Goal: Information Seeking & Learning: Learn about a topic

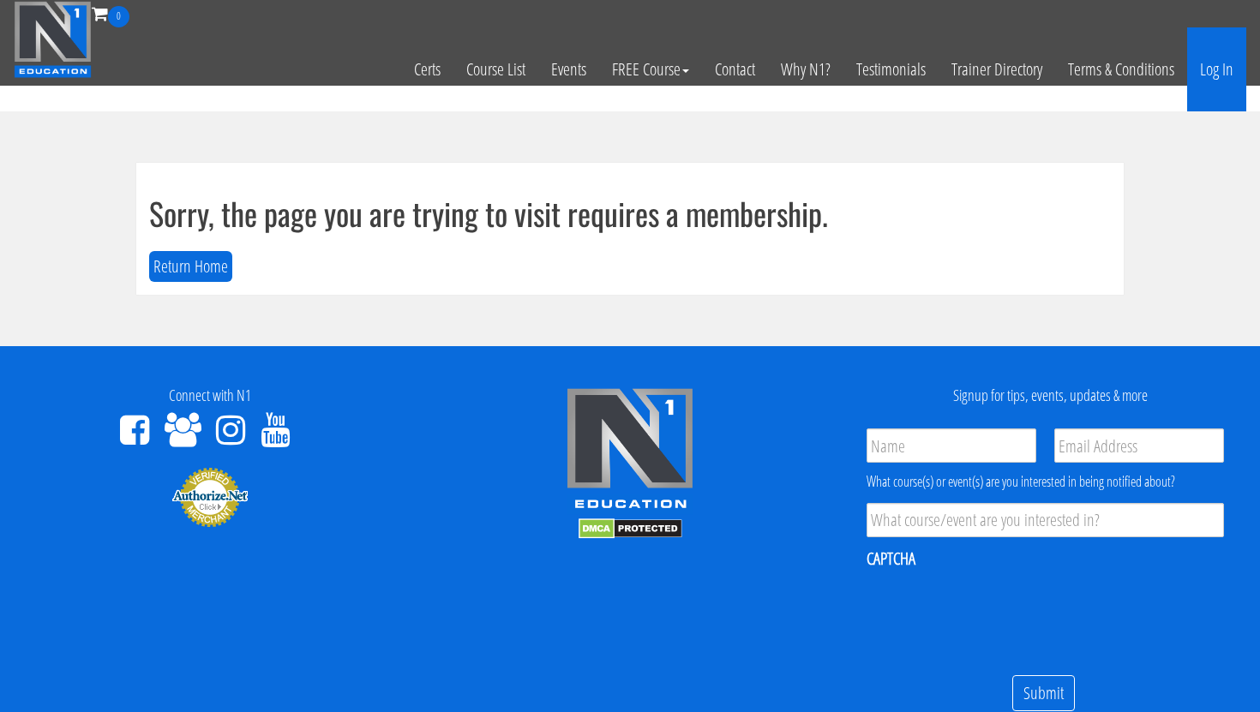
click at [1207, 83] on link "Log In" at bounding box center [1216, 69] width 59 height 84
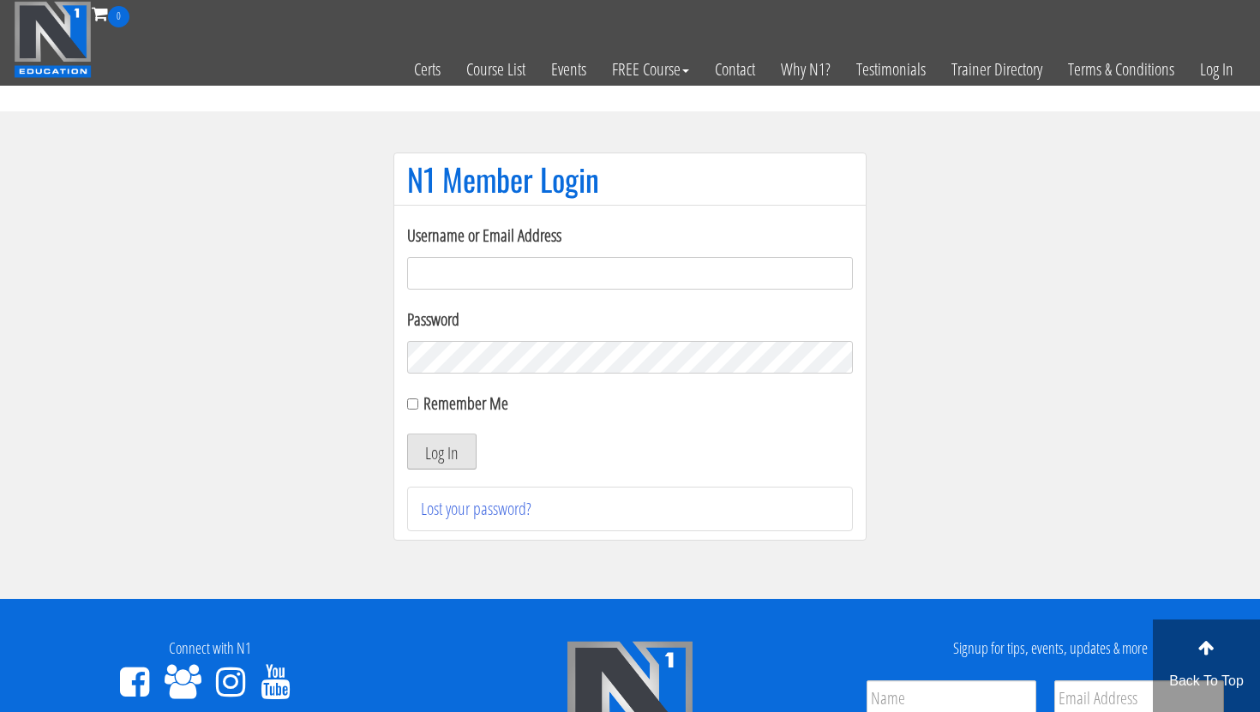
type input "emanueleinvernizzi00@gmail.com"
click at [466, 457] on button "Log In" at bounding box center [441, 452] width 69 height 36
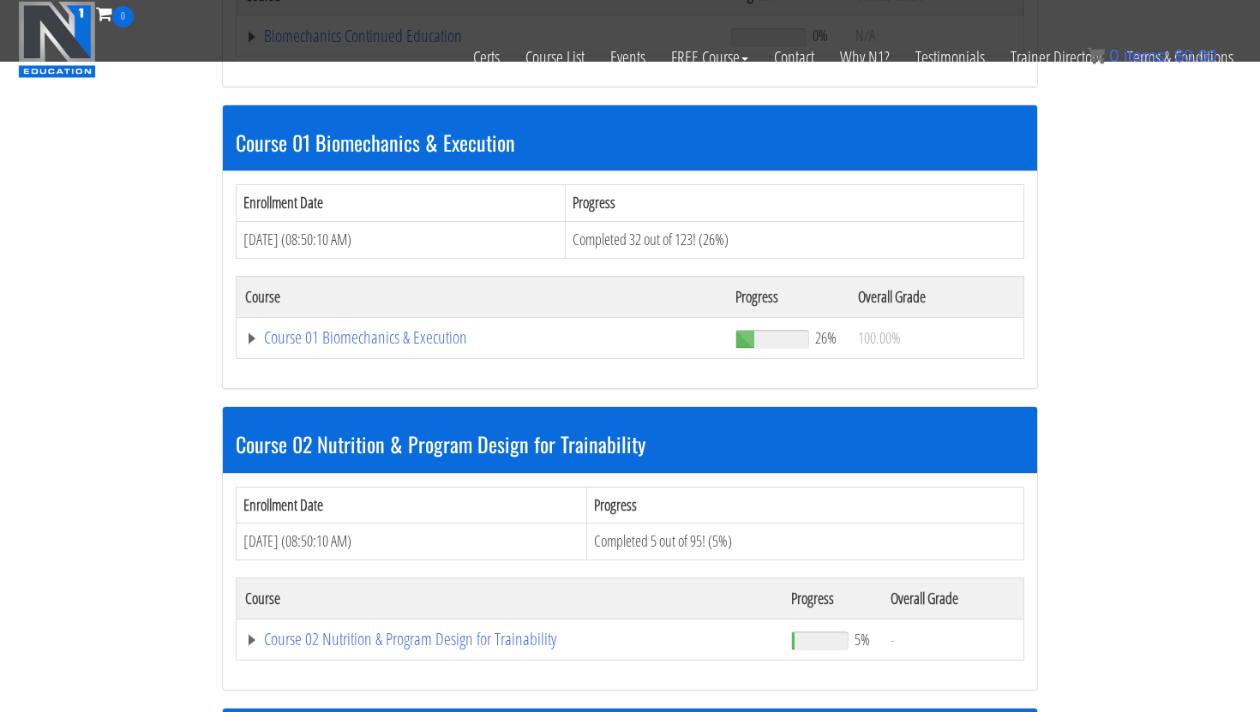
scroll to position [424, 0]
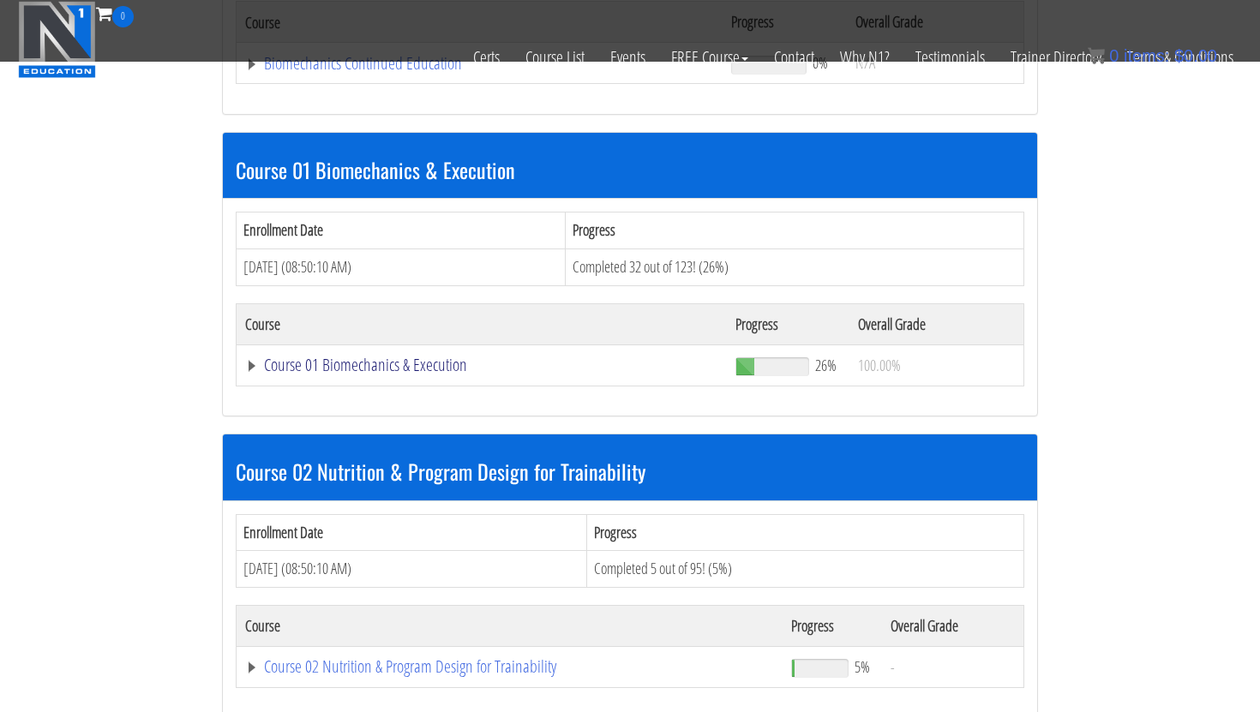
click at [418, 370] on link "Course 01 Biomechanics & Execution" at bounding box center [481, 365] width 473 height 17
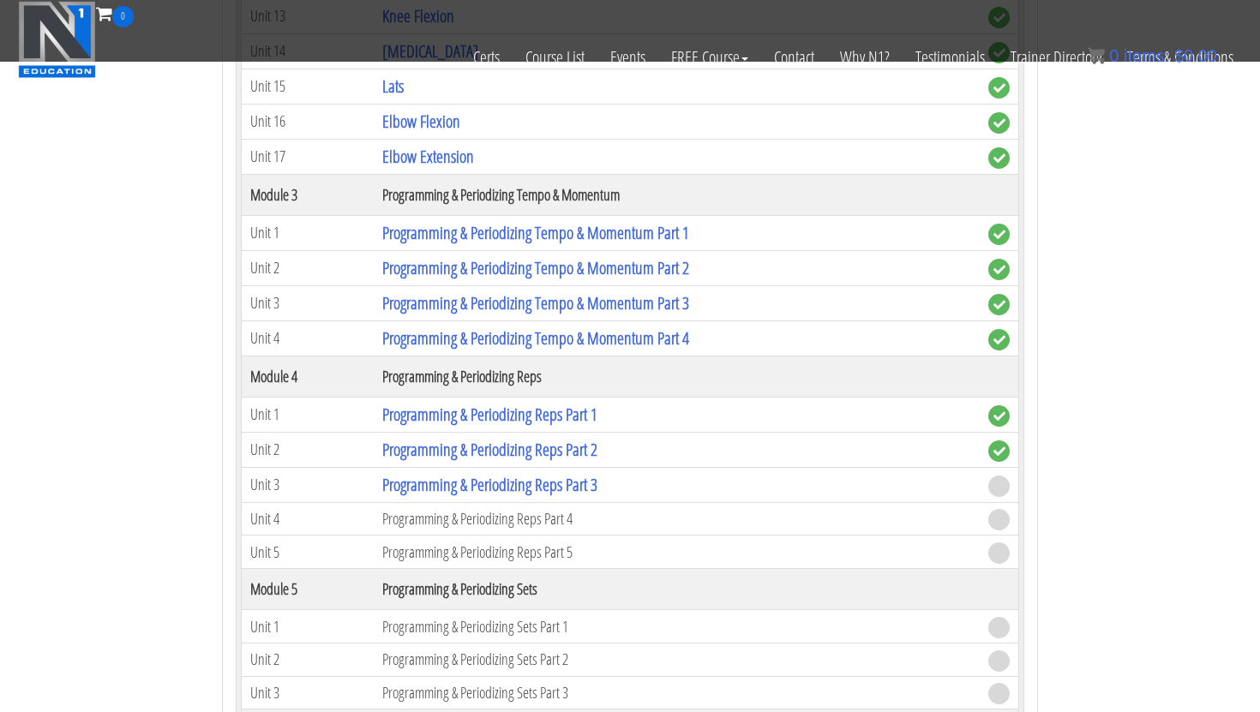
scroll to position [1656, 0]
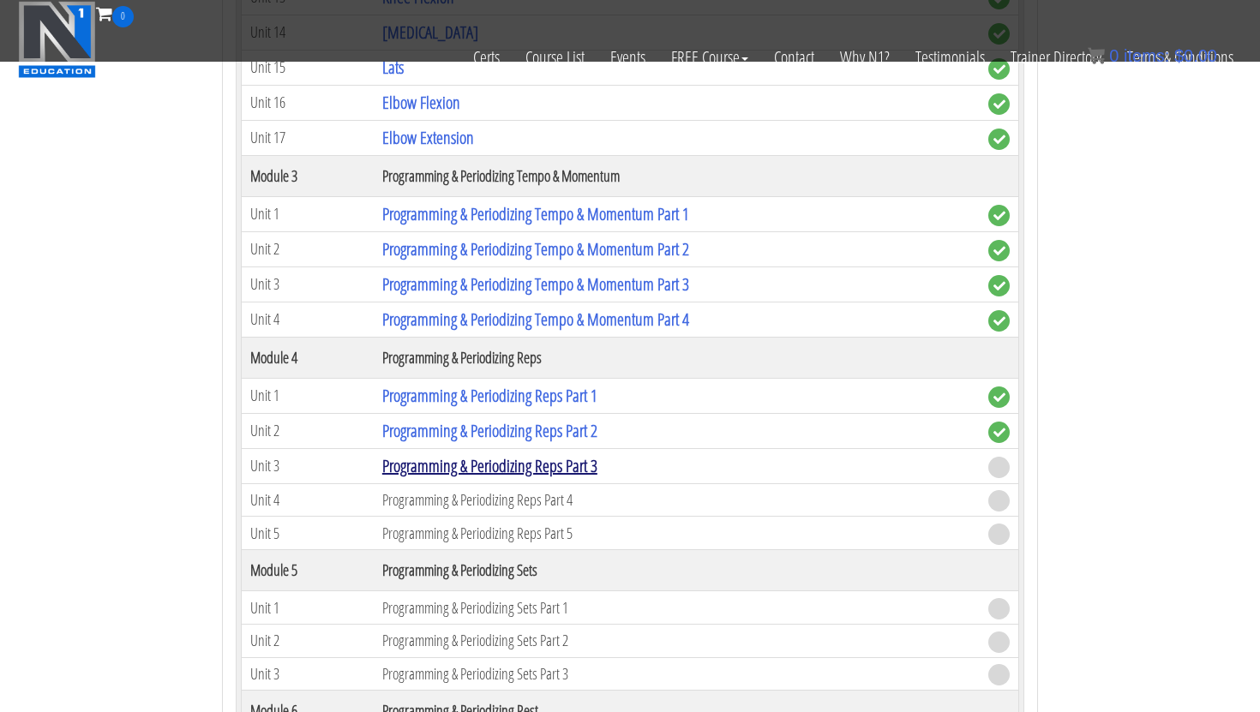
click at [546, 467] on link "Programming & Periodizing Reps Part 3" at bounding box center [489, 465] width 215 height 23
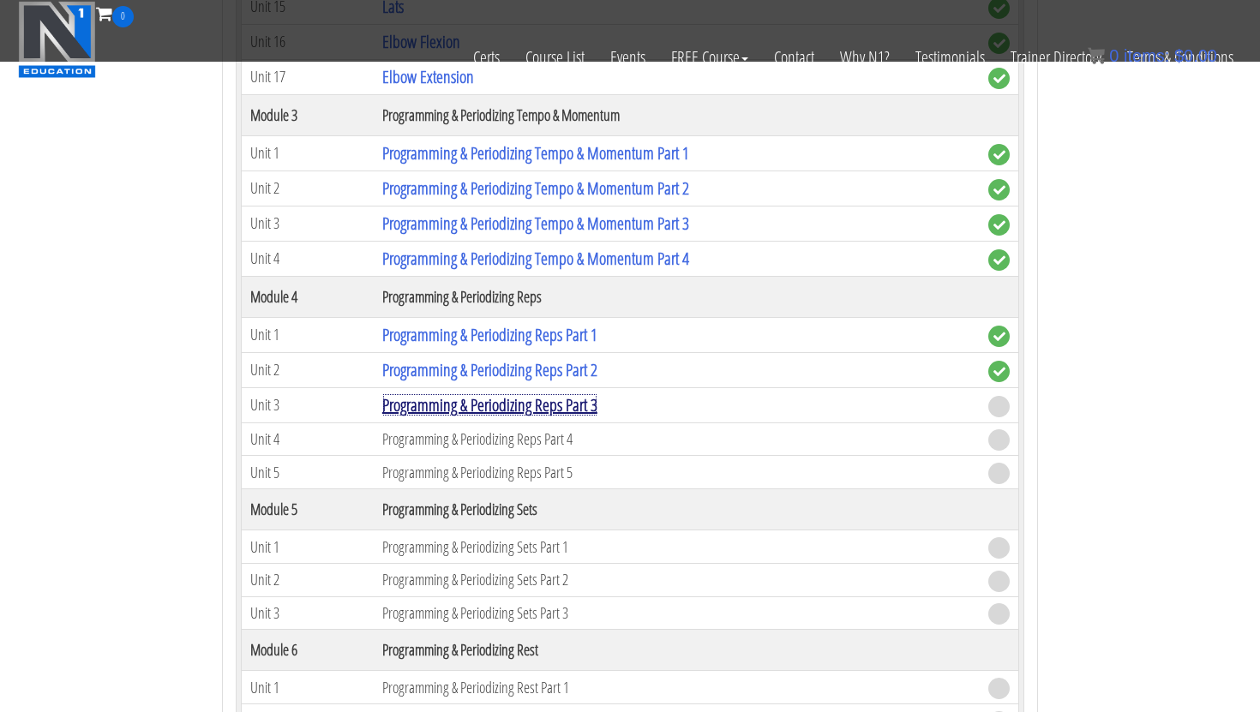
scroll to position [1718, 0]
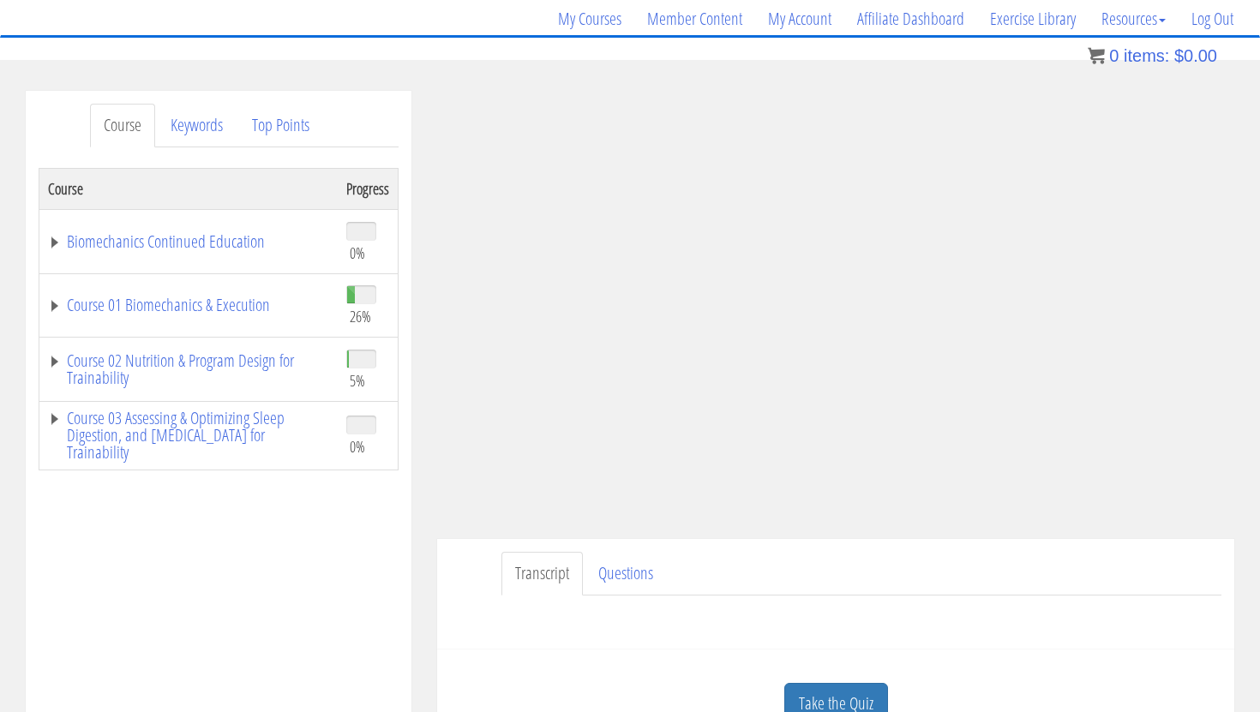
scroll to position [238, 0]
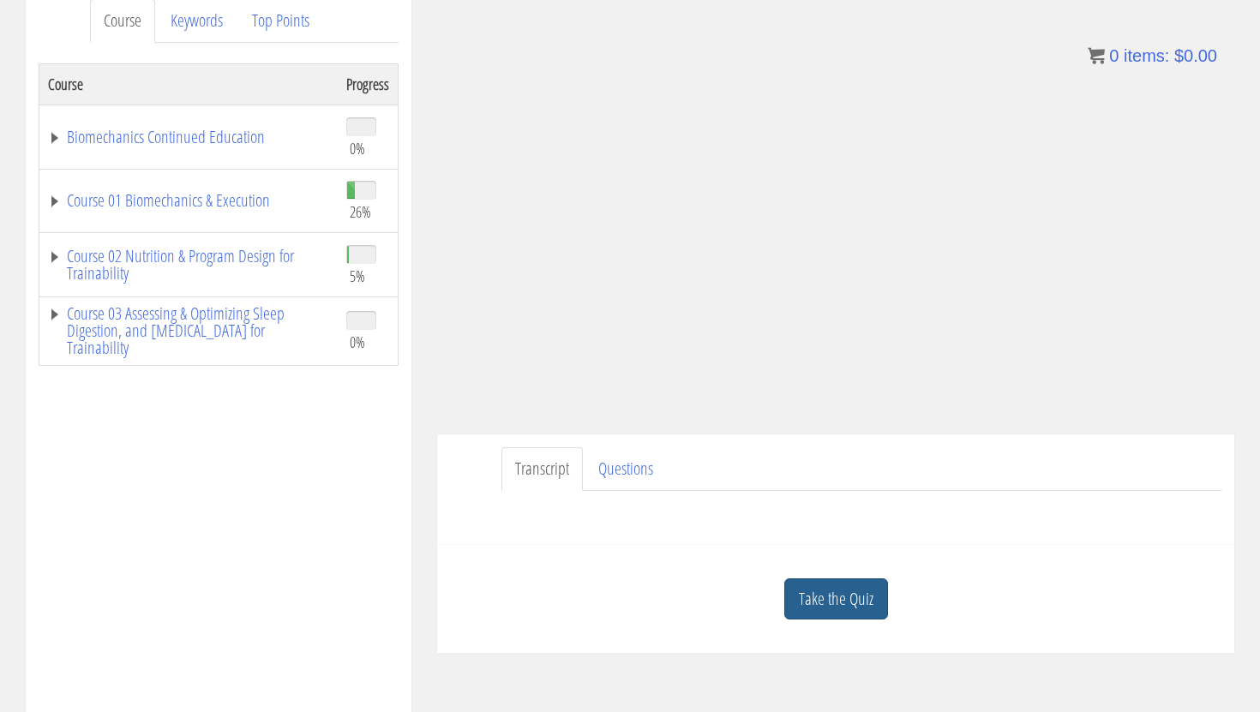
click at [827, 597] on link "Take the Quiz" at bounding box center [836, 600] width 104 height 42
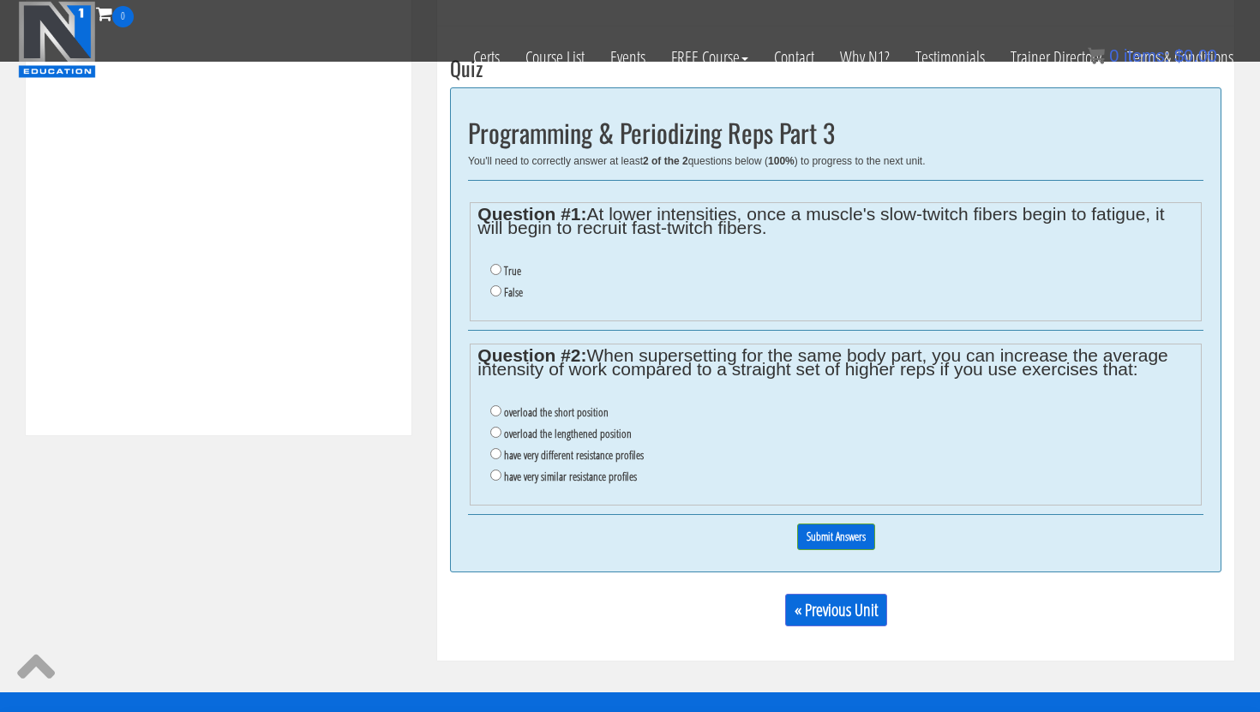
scroll to position [688, 0]
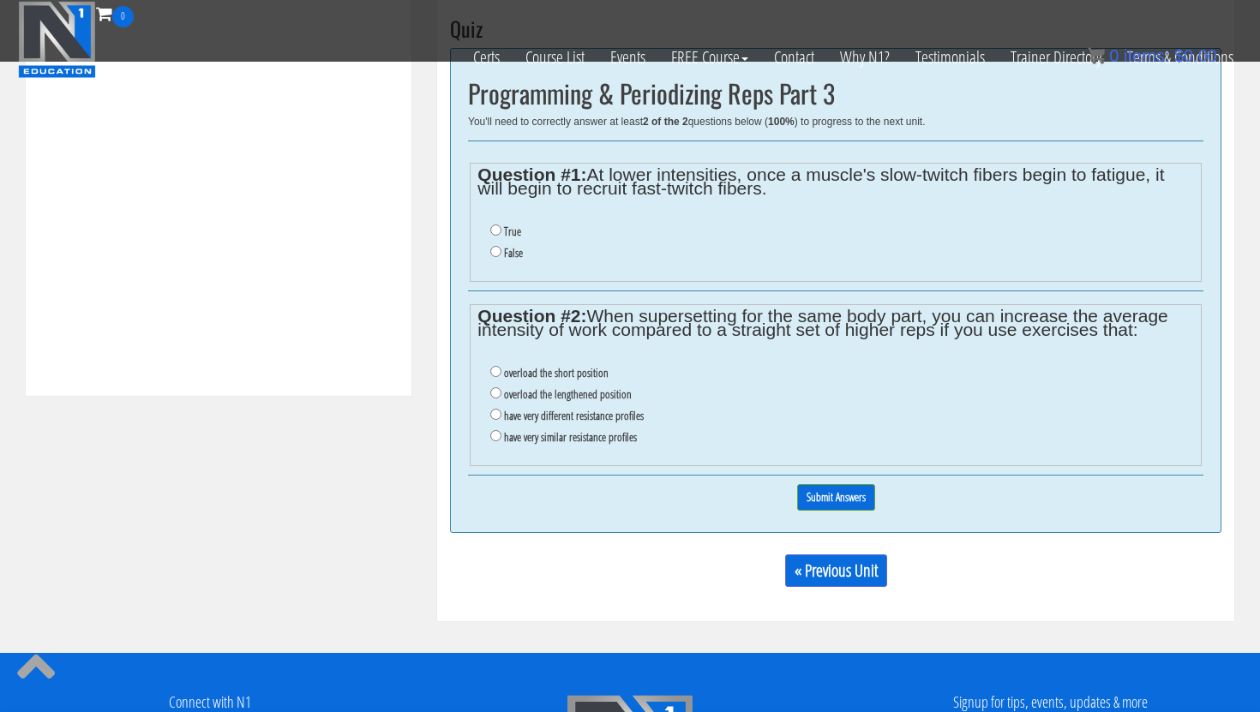
click at [565, 417] on label "have very different resistance profiles" at bounding box center [574, 416] width 140 height 14
click at [502, 417] on input "have very different resistance profiles" at bounding box center [495, 414] width 11 height 11
radio input "true"
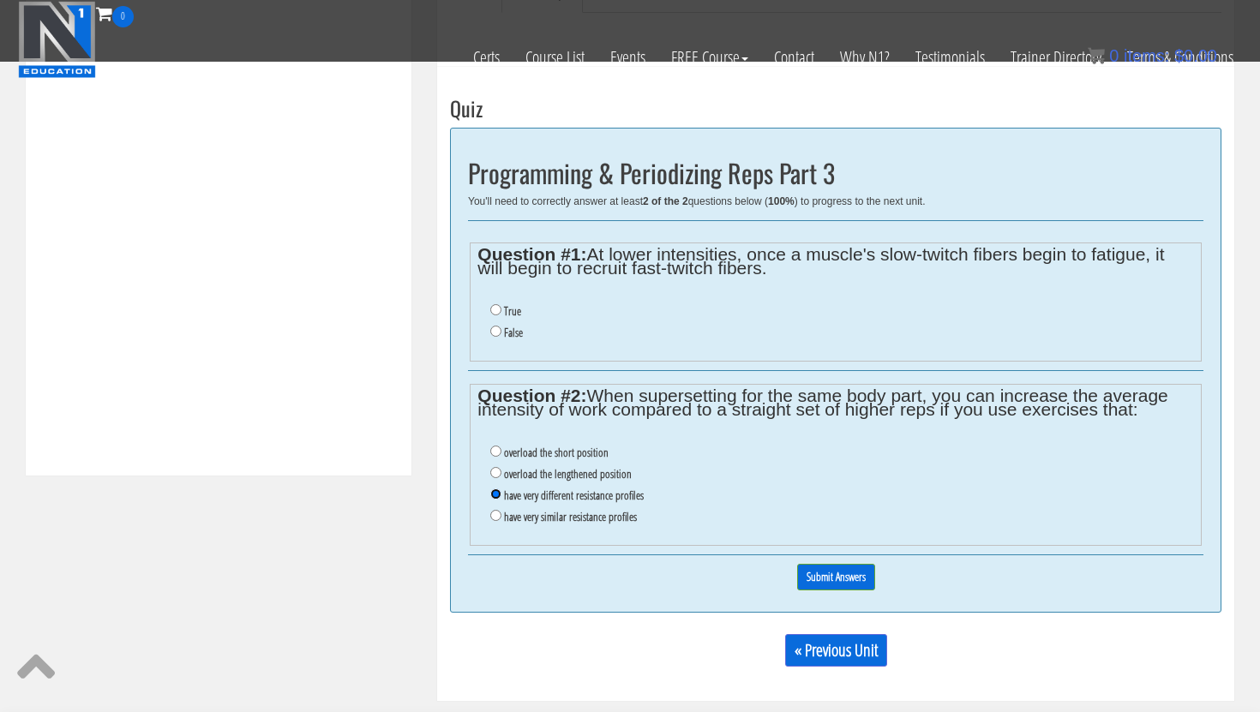
scroll to position [584, 0]
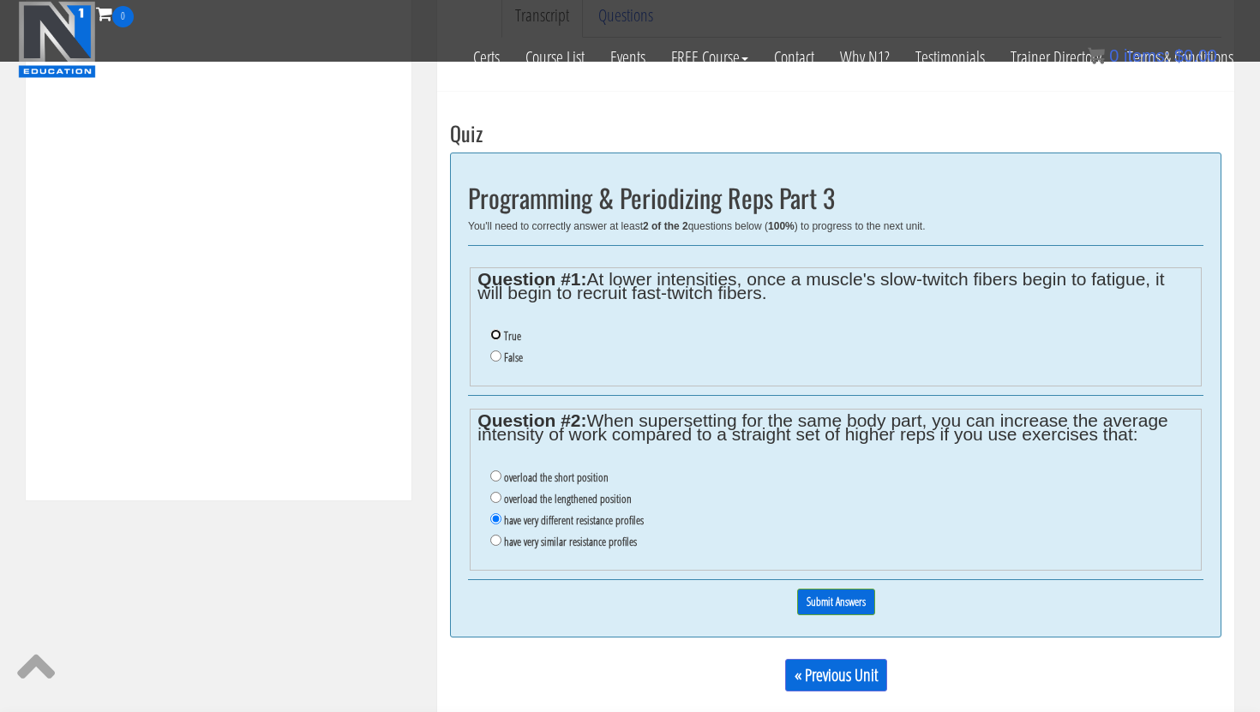
click at [495, 334] on input "True" at bounding box center [495, 334] width 11 height 11
radio input "true"
click at [852, 608] on input "Submit Answers" at bounding box center [836, 602] width 78 height 27
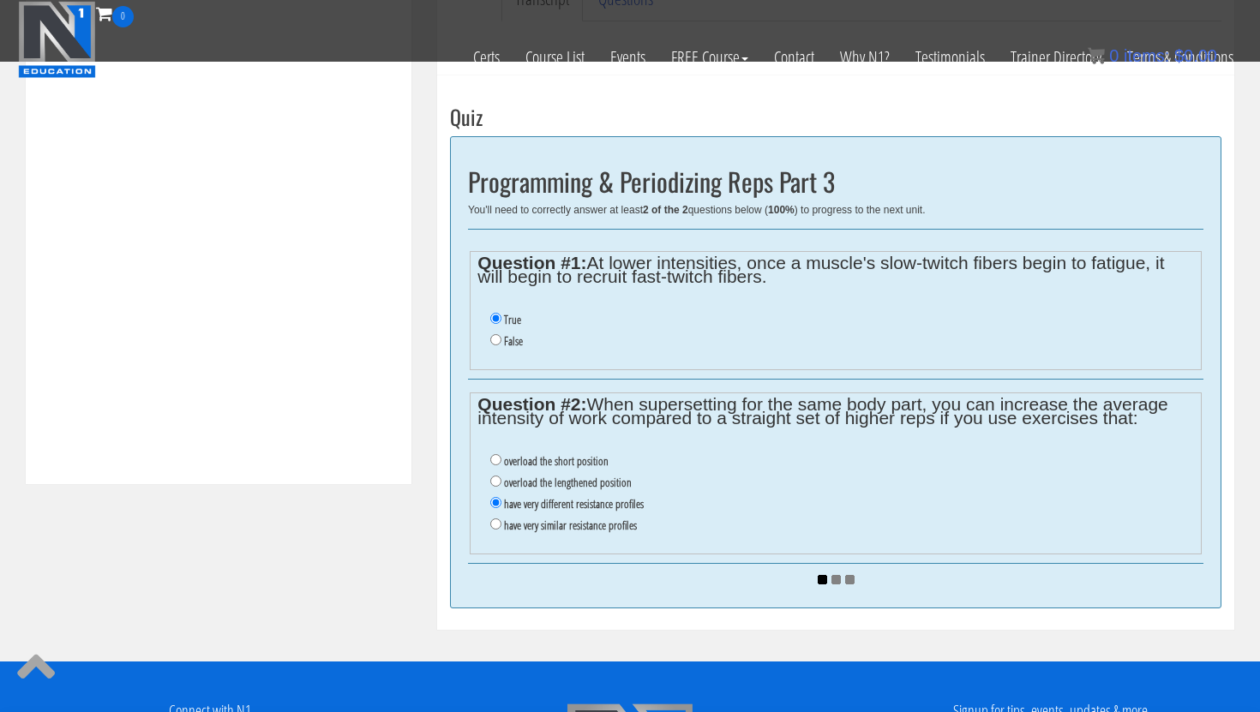
scroll to position [603, 0]
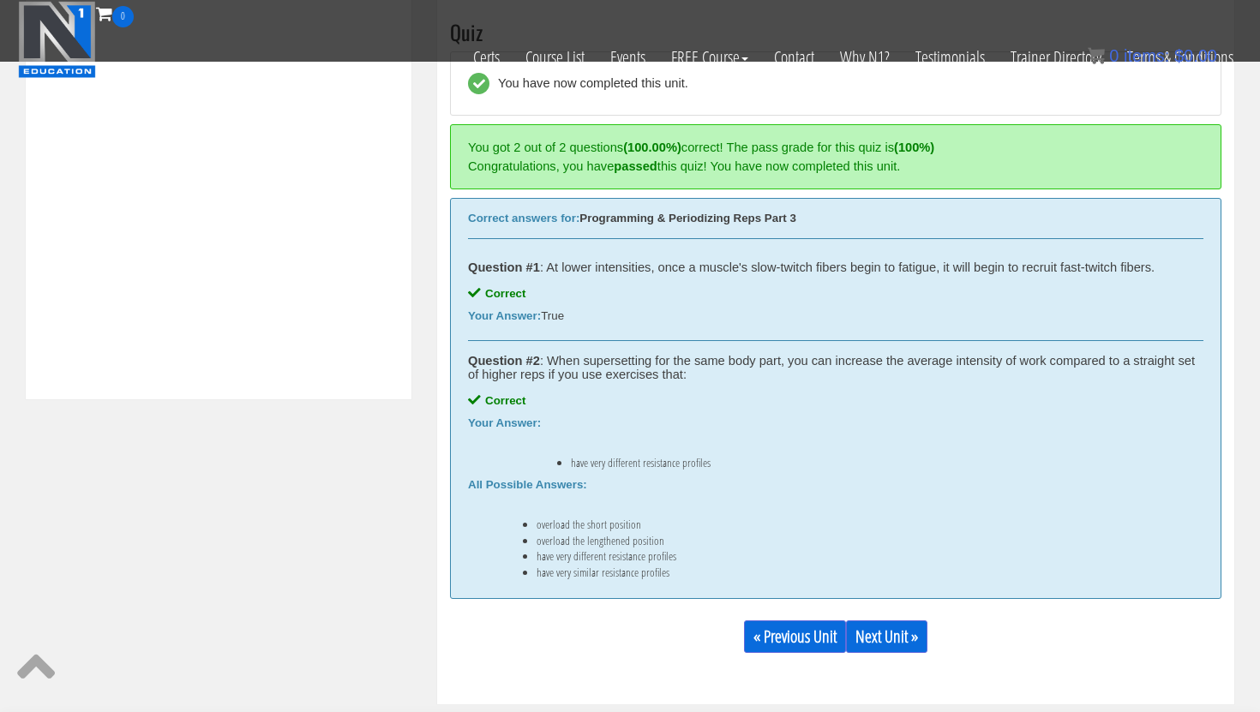
scroll to position [682, 0]
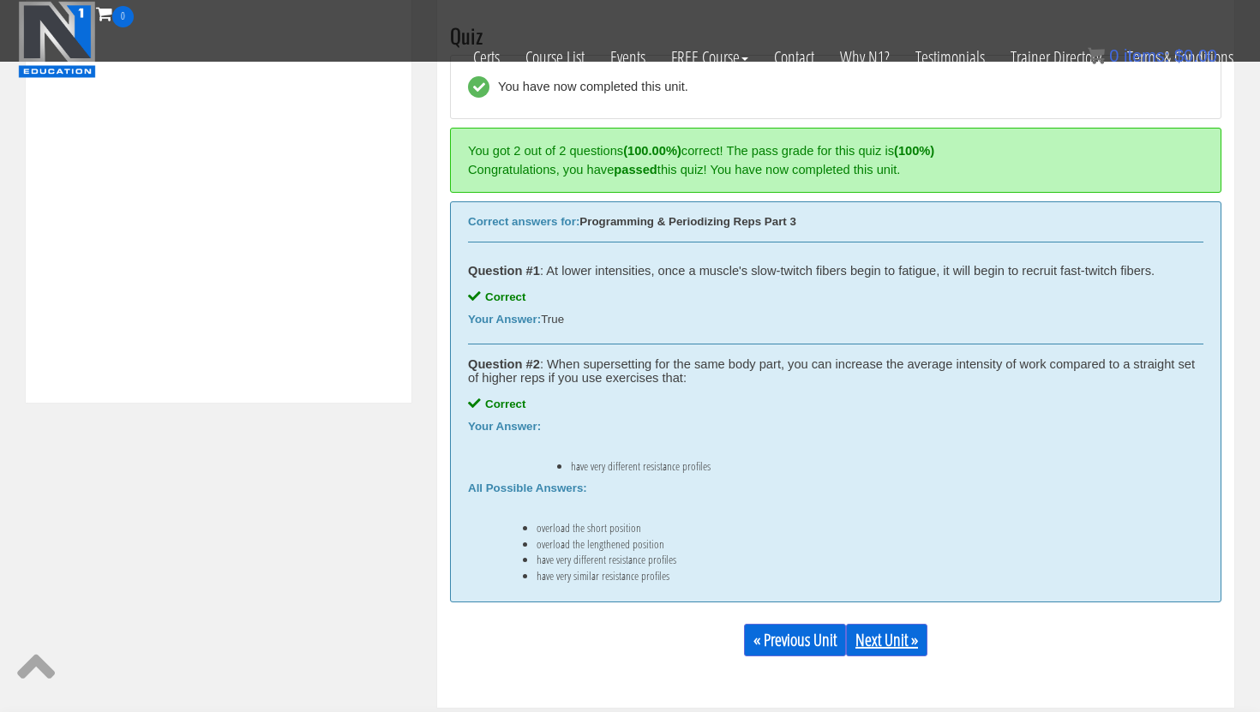
click at [886, 638] on link "Next Unit »" at bounding box center [886, 640] width 81 height 33
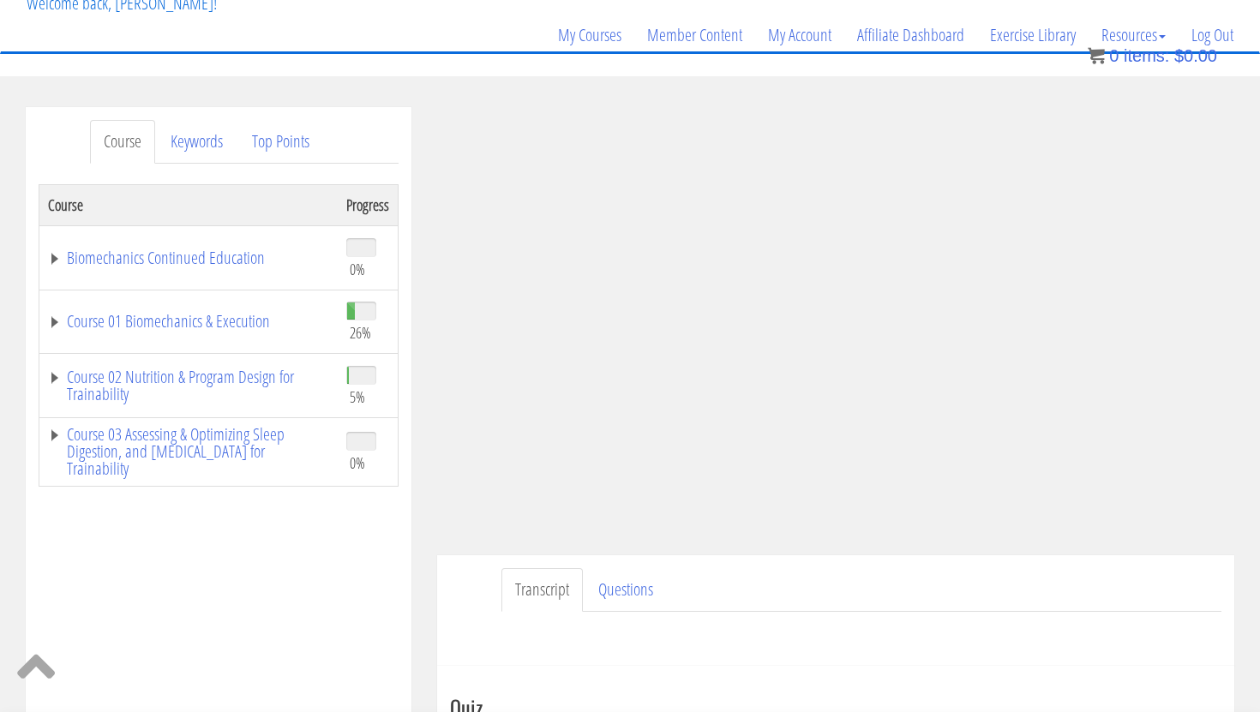
scroll to position [117, 0]
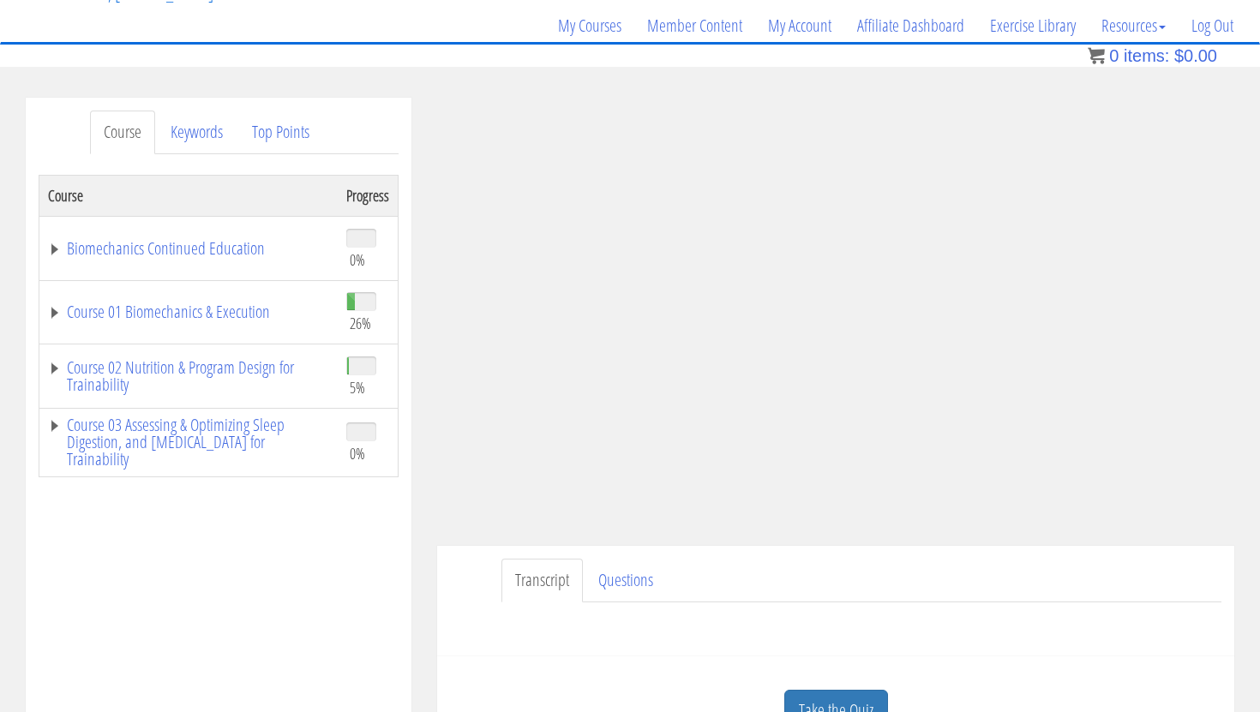
scroll to position [246, 0]
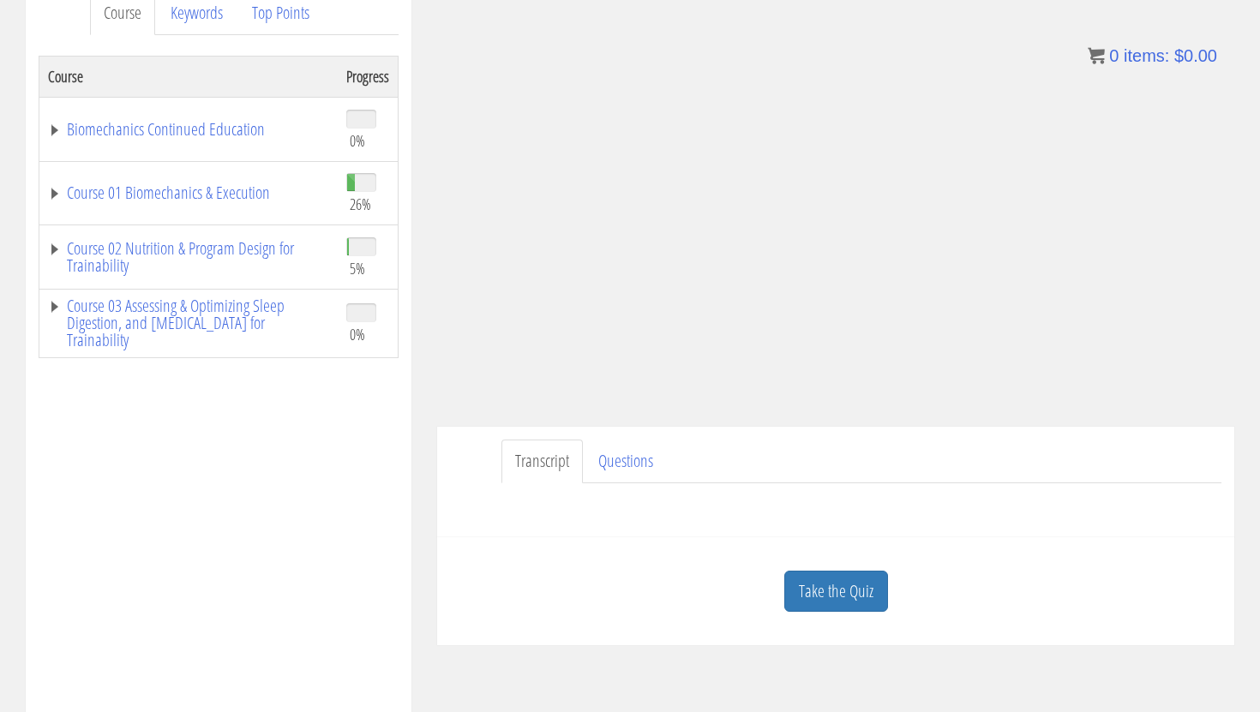
click at [828, 617] on div "Take the Quiz" at bounding box center [836, 591] width 772 height 83
click at [826, 581] on link "Take the Quiz" at bounding box center [836, 592] width 104 height 42
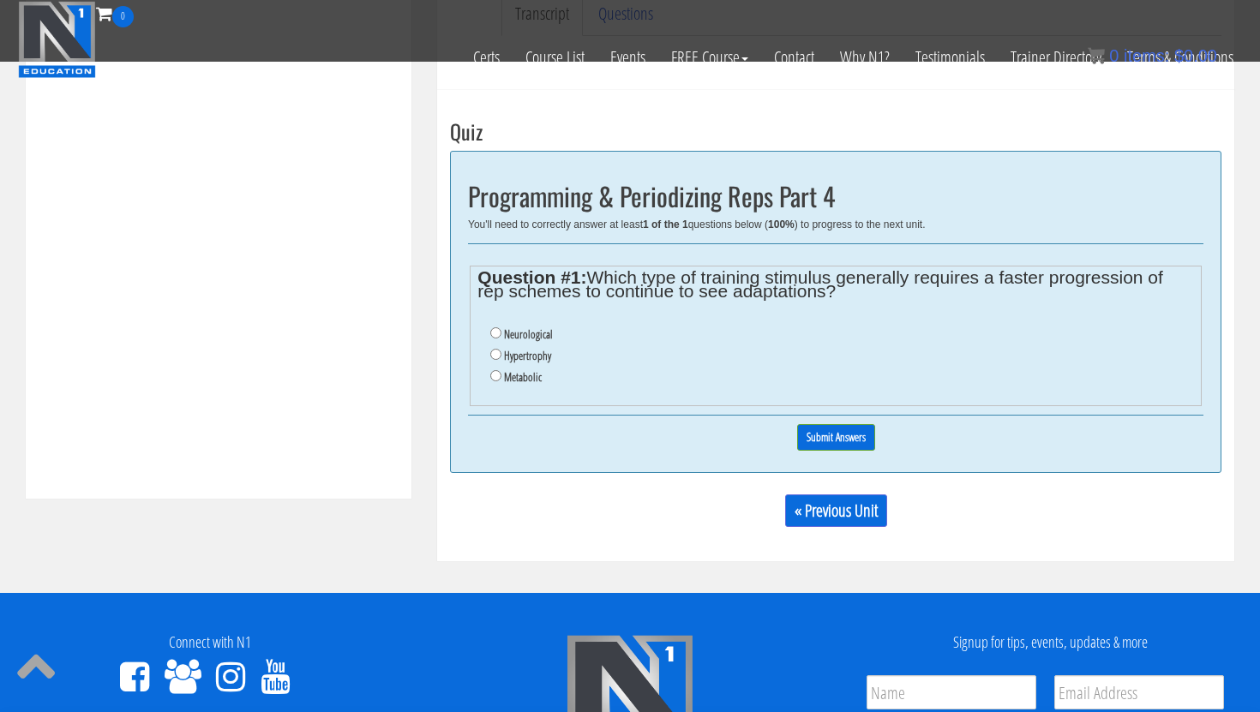
scroll to position [568, 0]
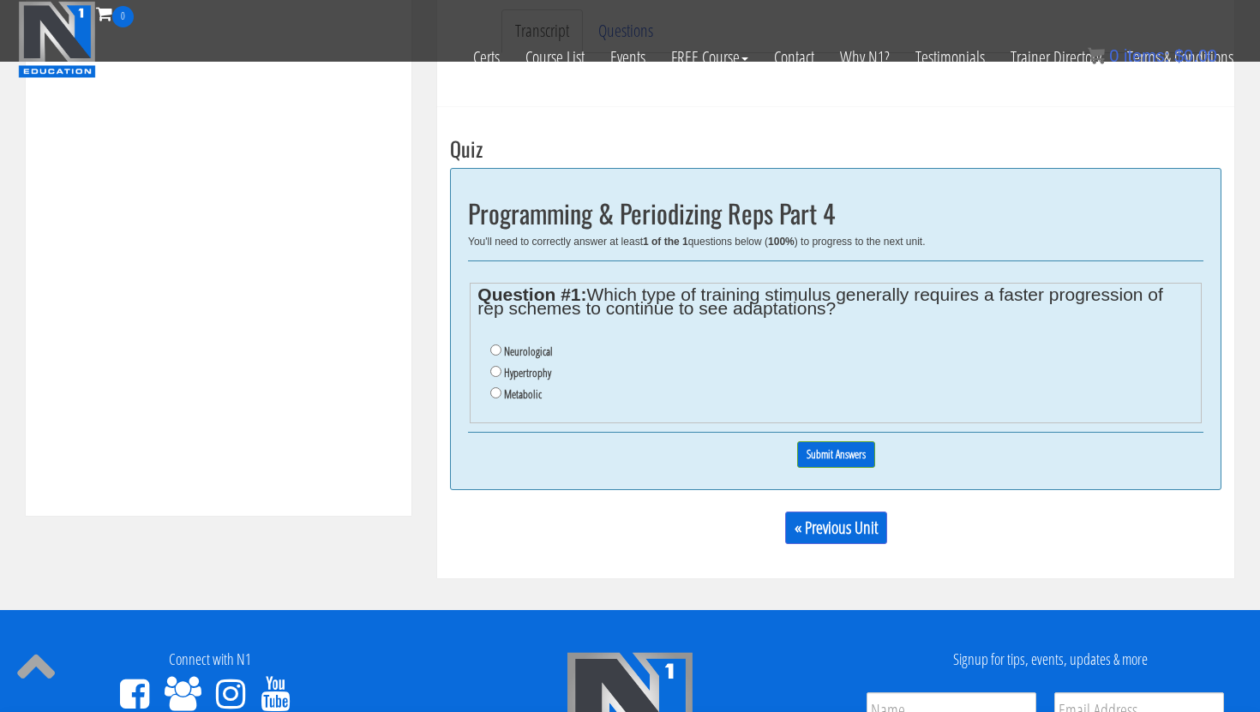
click at [534, 374] on label "Hypertrophy" at bounding box center [527, 373] width 47 height 14
click at [502, 374] on input "Hypertrophy" at bounding box center [495, 371] width 11 height 11
radio input "true"
click at [826, 451] on input "Submit Answers" at bounding box center [836, 455] width 78 height 27
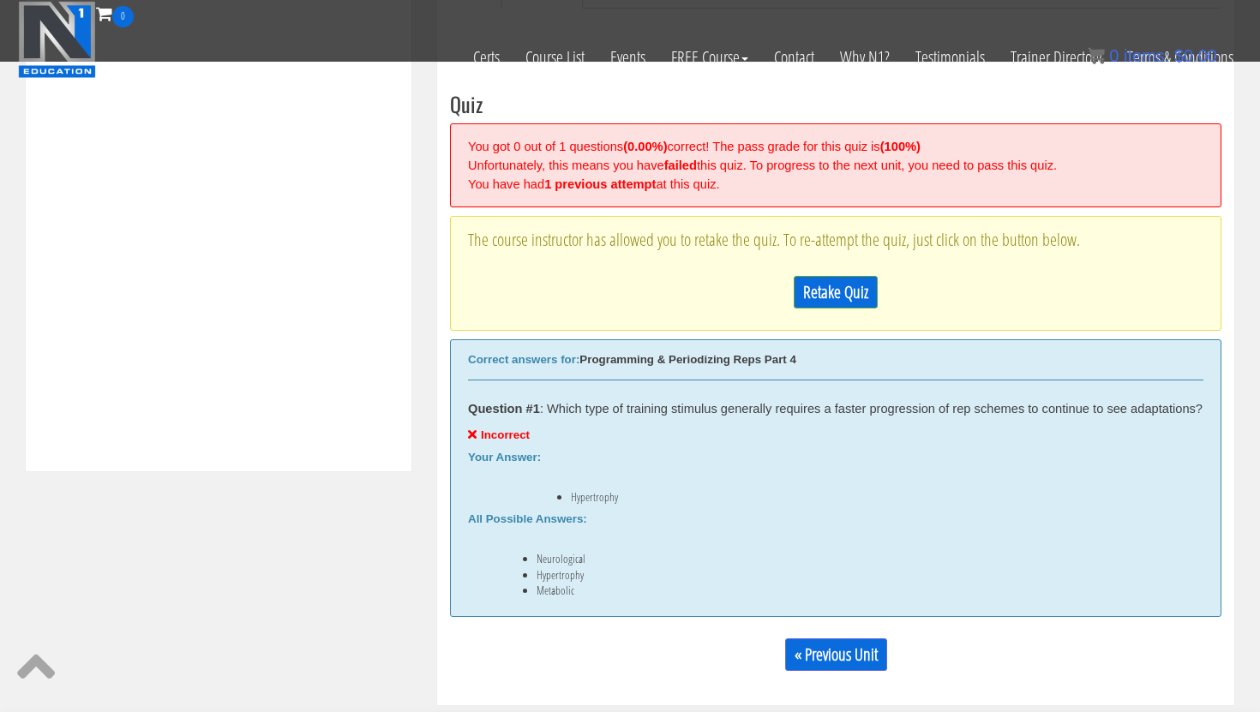
scroll to position [651, 0]
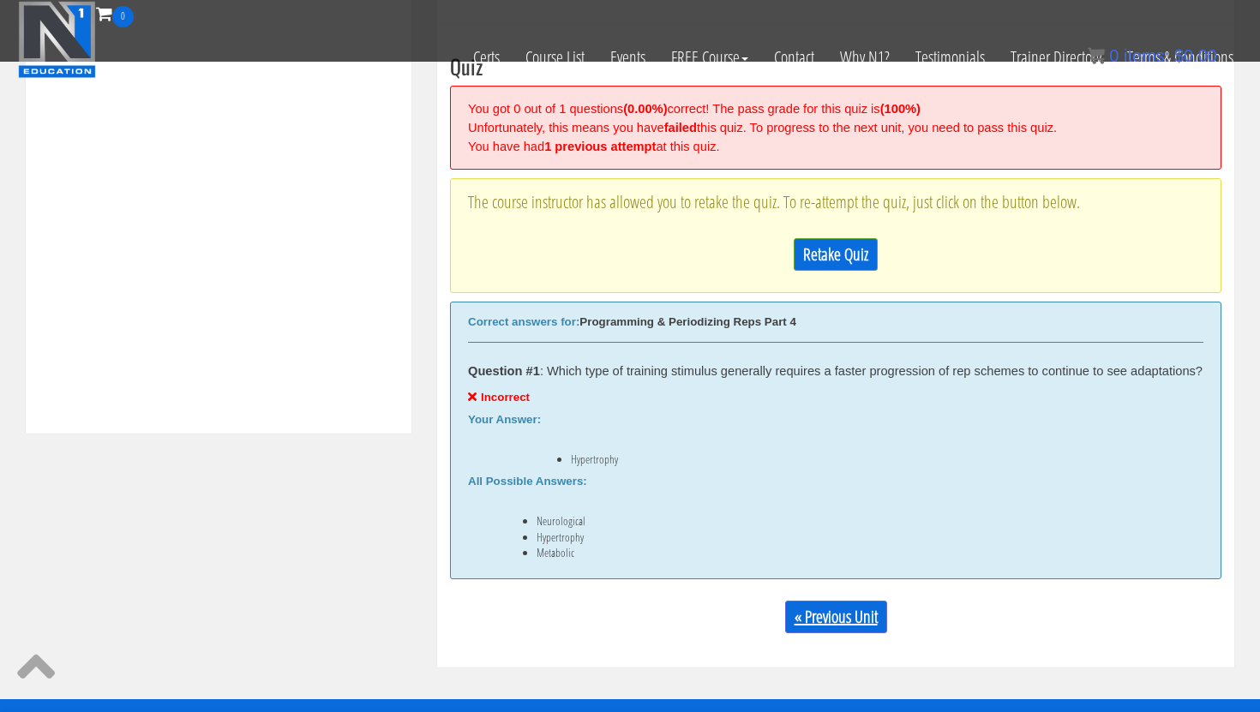
click at [796, 623] on link "« Previous Unit" at bounding box center [836, 617] width 102 height 33
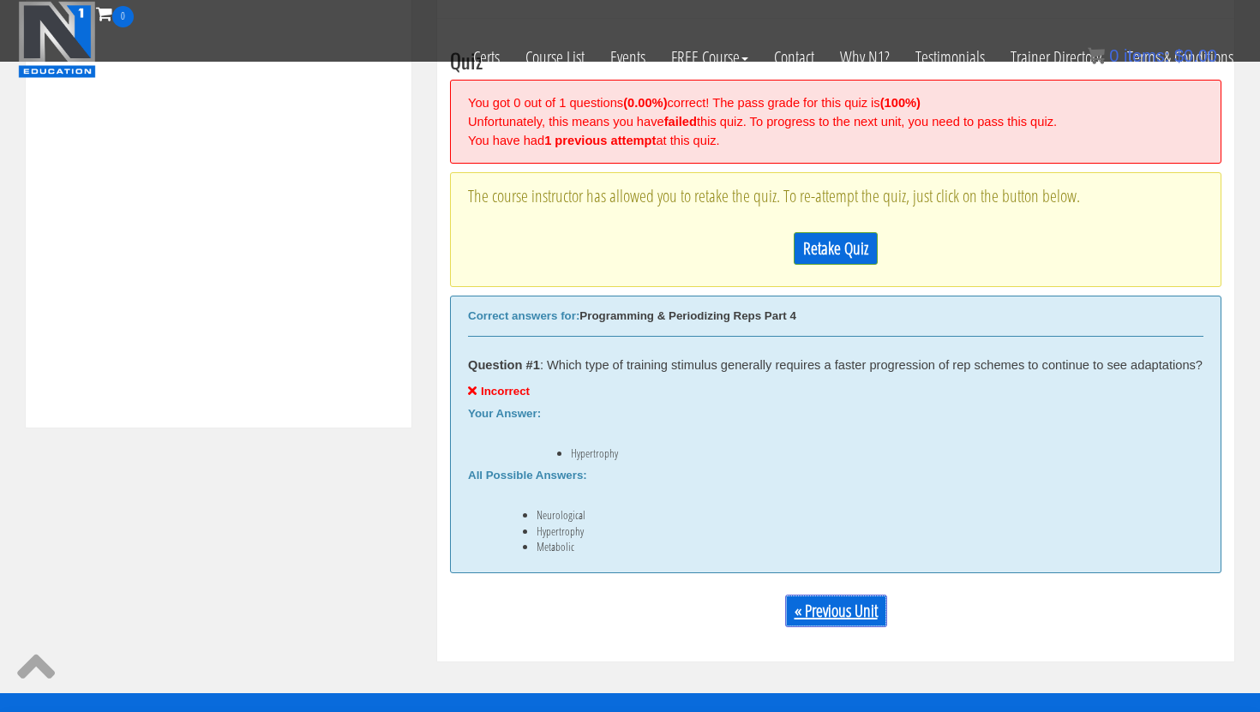
scroll to position [629, 0]
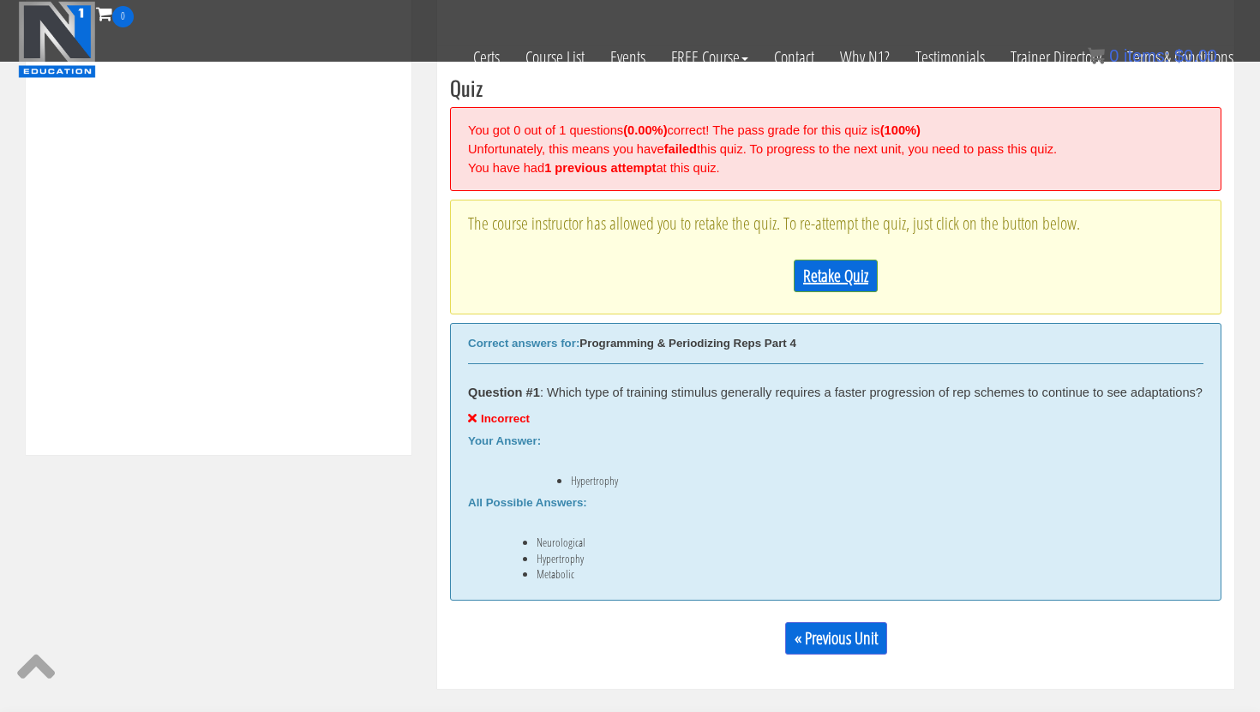
click at [828, 261] on link "Retake Quiz" at bounding box center [836, 276] width 84 height 33
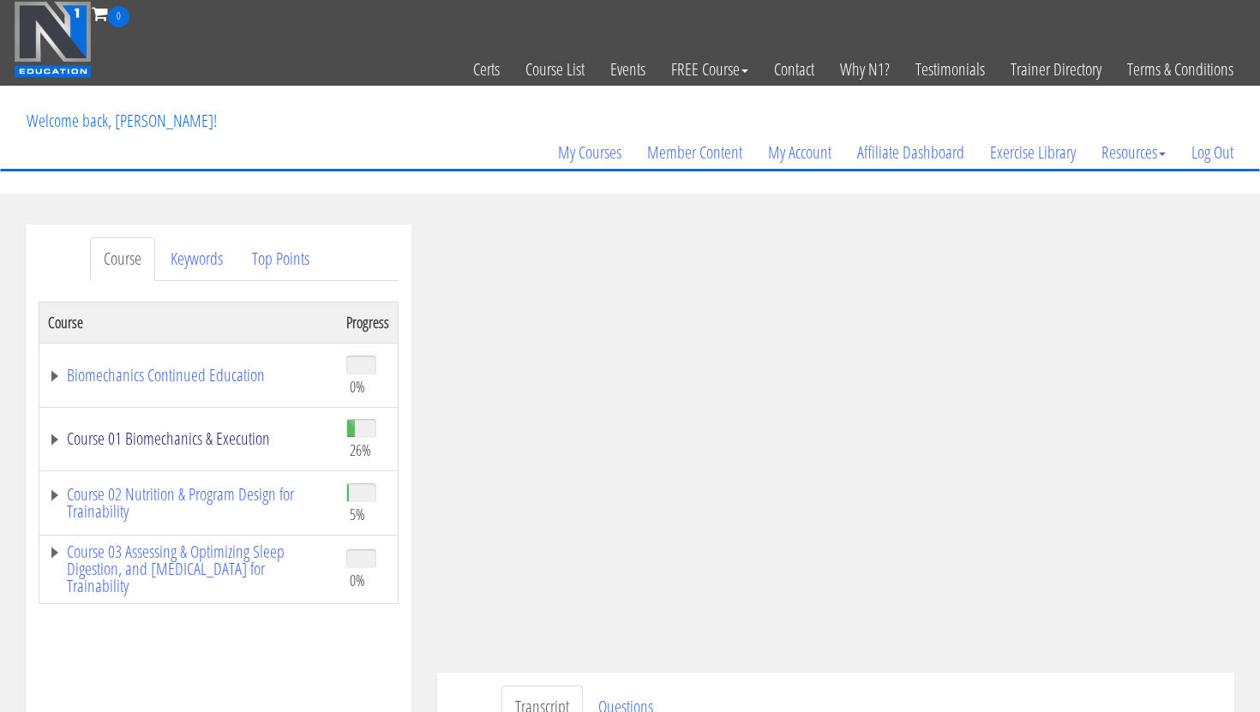
click at [190, 443] on link "Course 01 Biomechanics & Execution" at bounding box center [188, 438] width 281 height 17
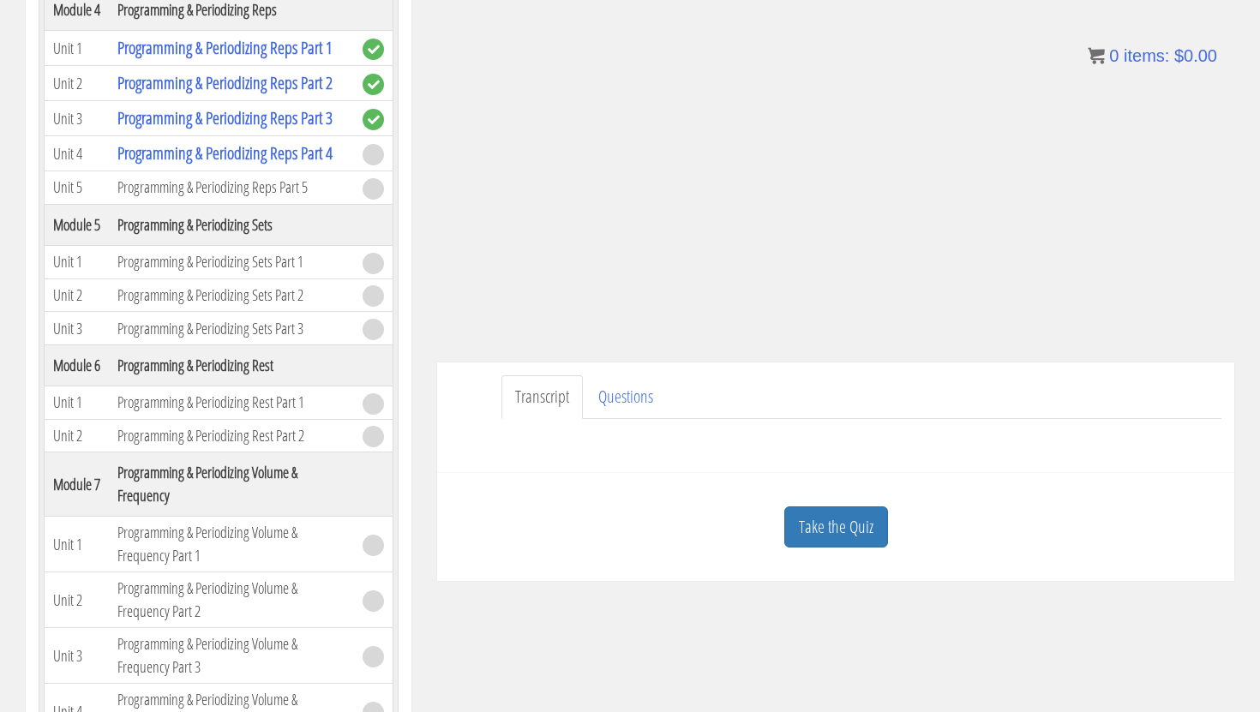
scroll to position [483, 0]
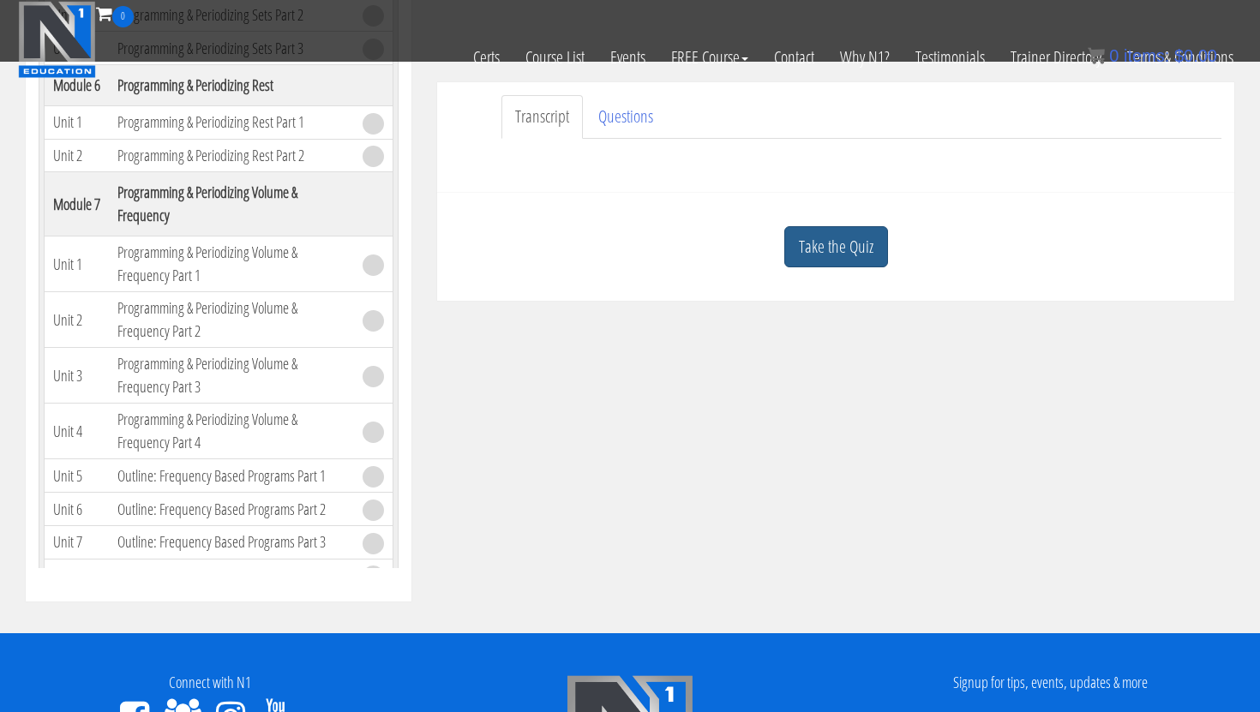
click at [819, 238] on link "Take the Quiz" at bounding box center [836, 247] width 104 height 42
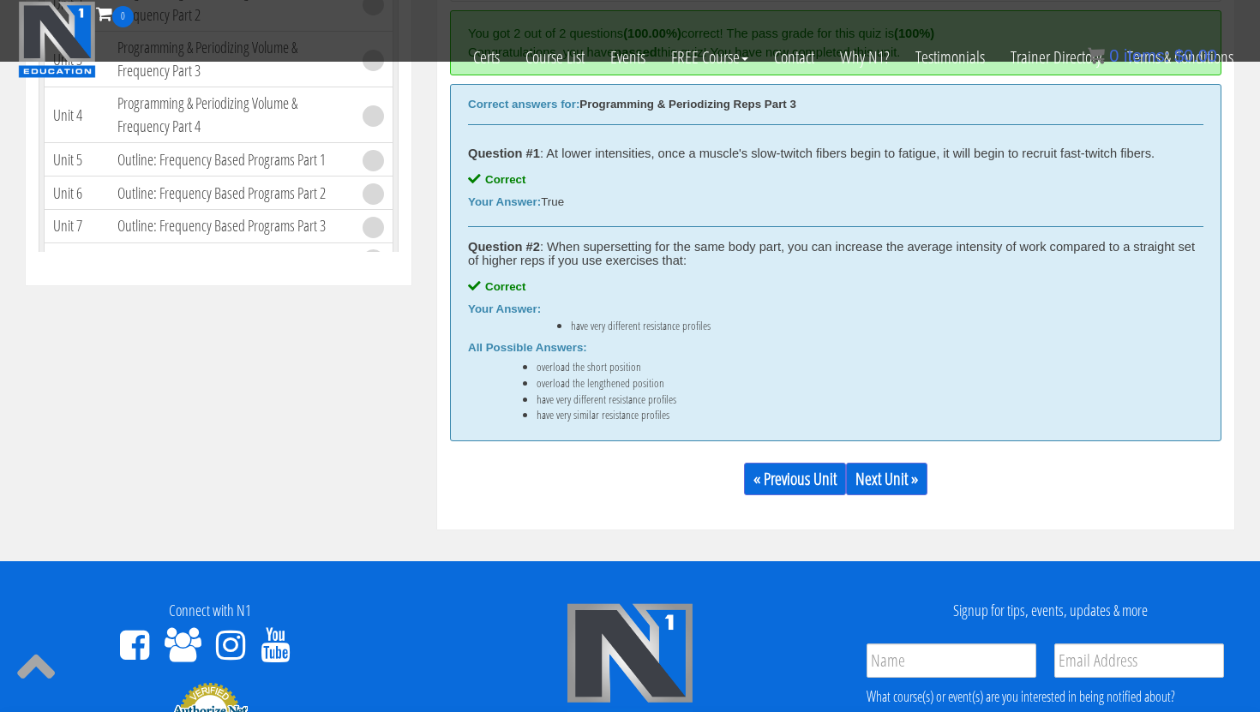
scroll to position [821, 0]
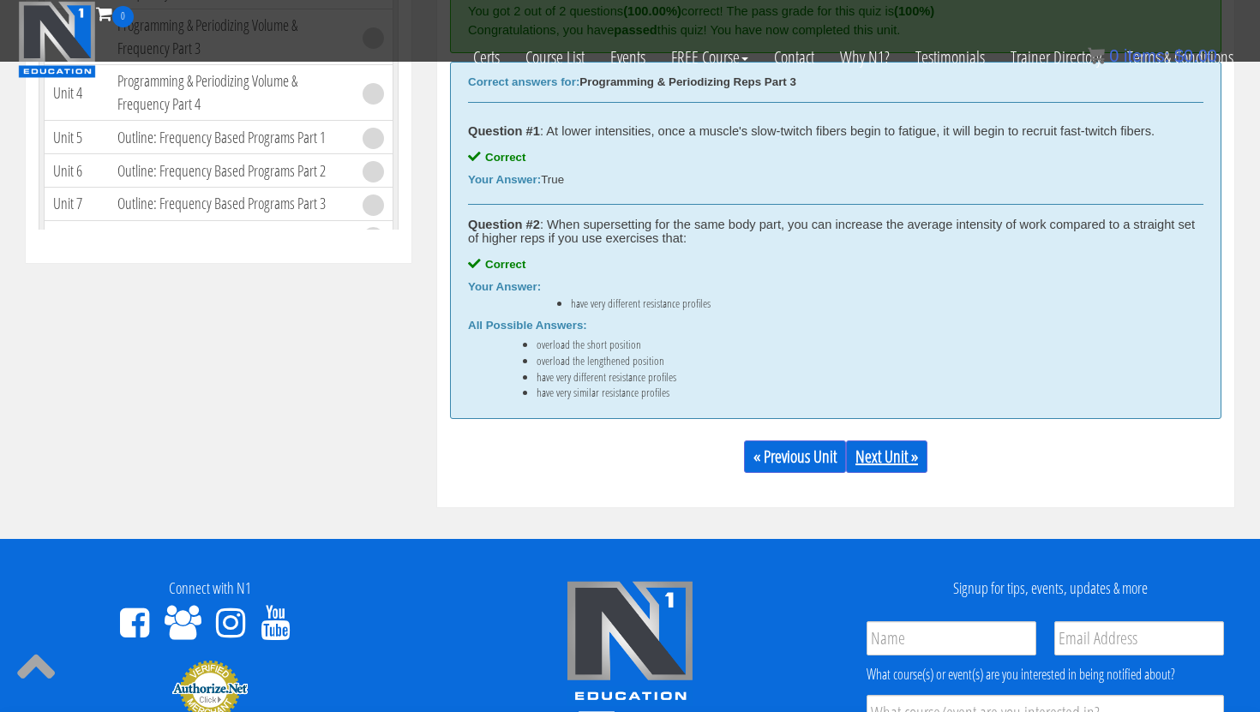
click at [880, 464] on link "Next Unit »" at bounding box center [886, 457] width 81 height 33
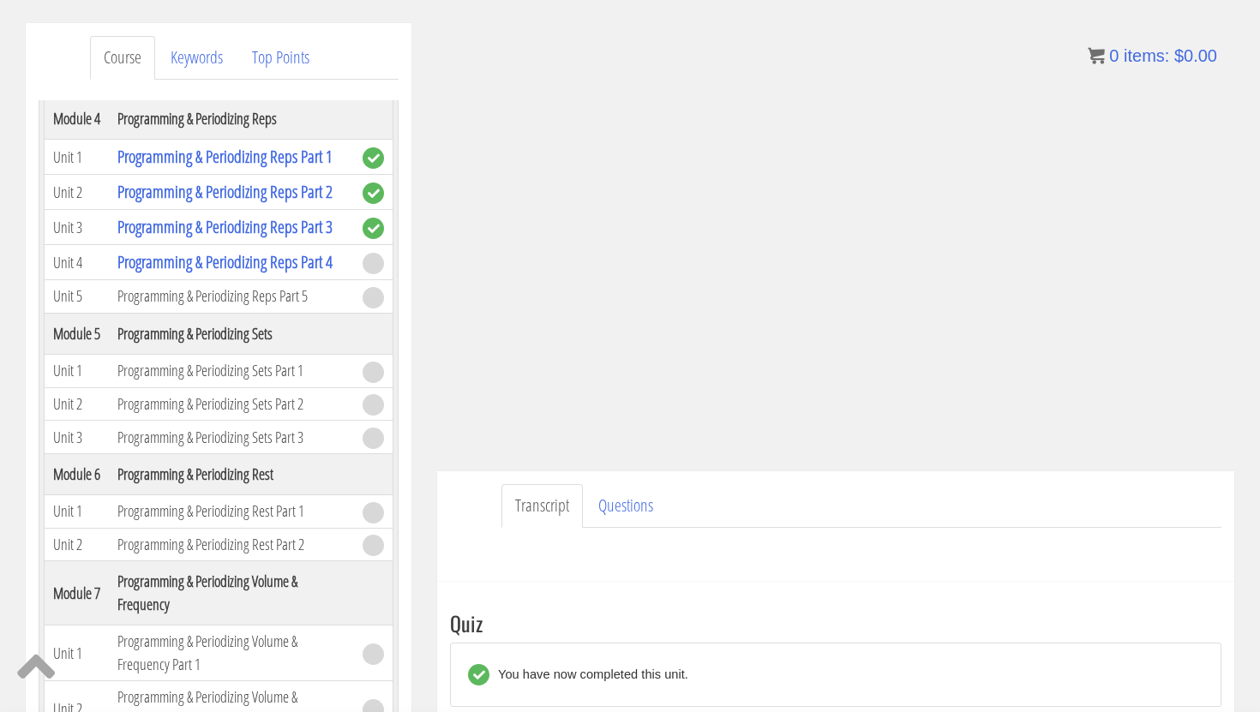
scroll to position [207, 0]
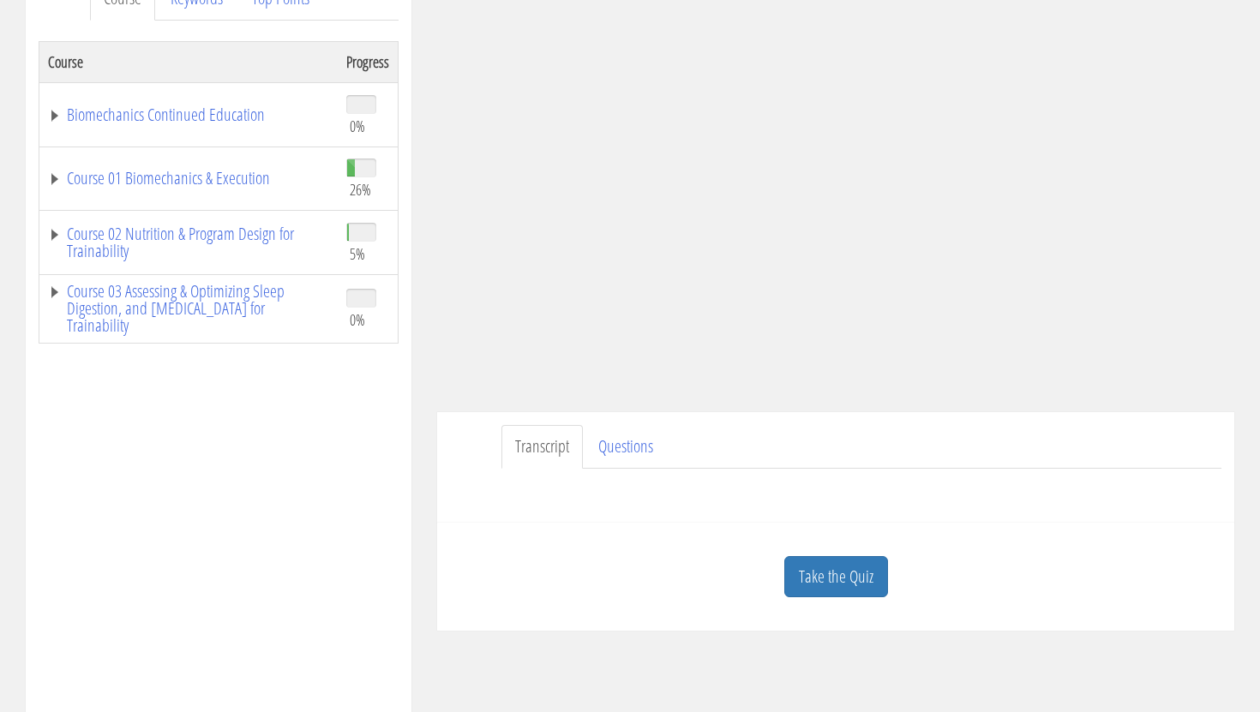
scroll to position [277, 0]
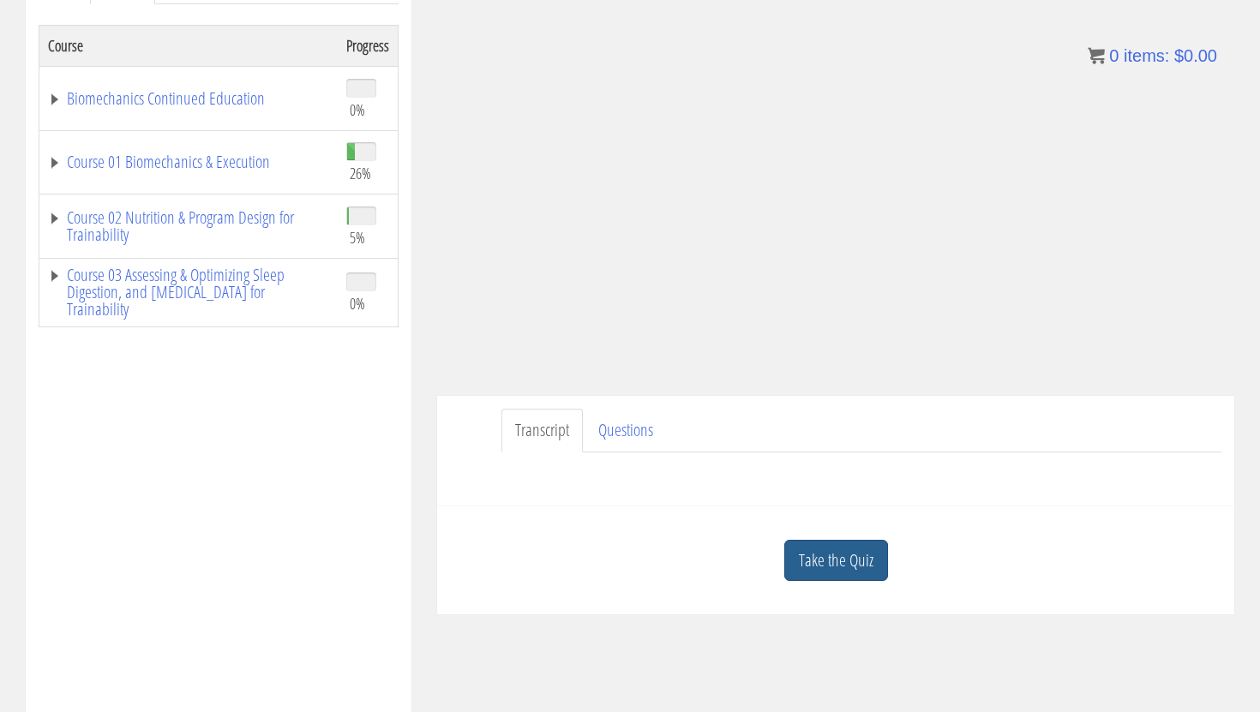
click at [846, 556] on link "Take the Quiz" at bounding box center [836, 561] width 104 height 42
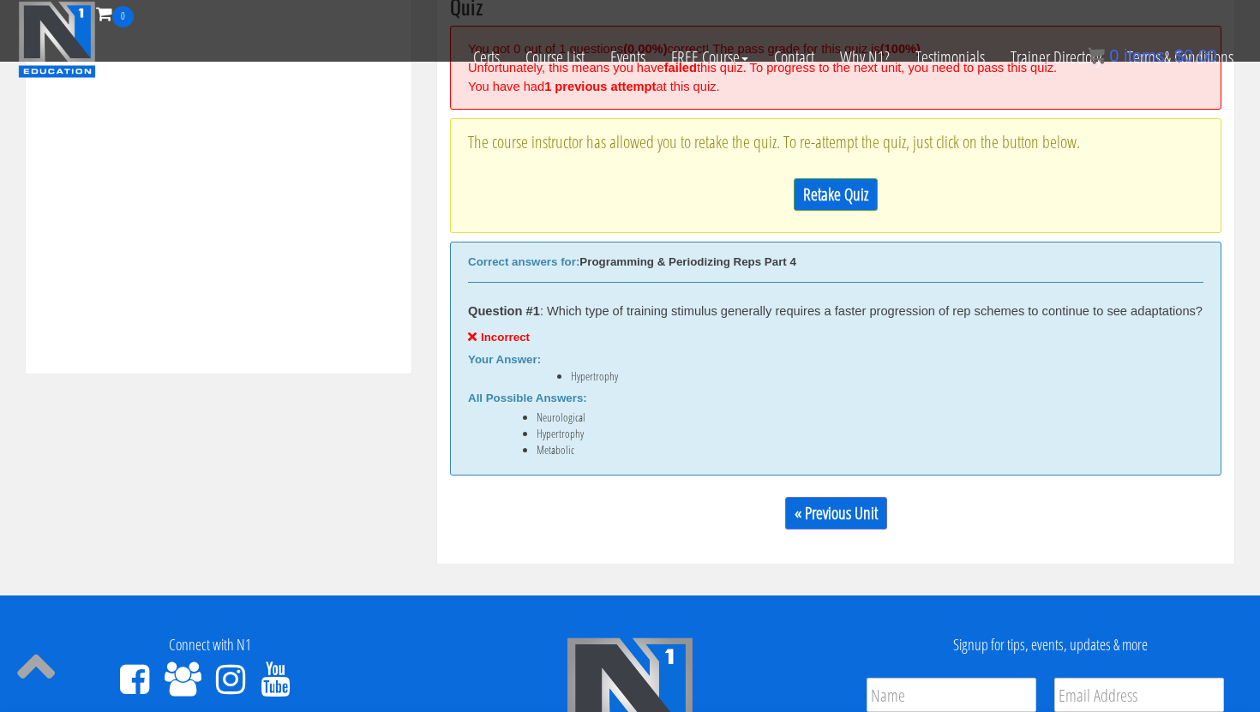
scroll to position [681, 0]
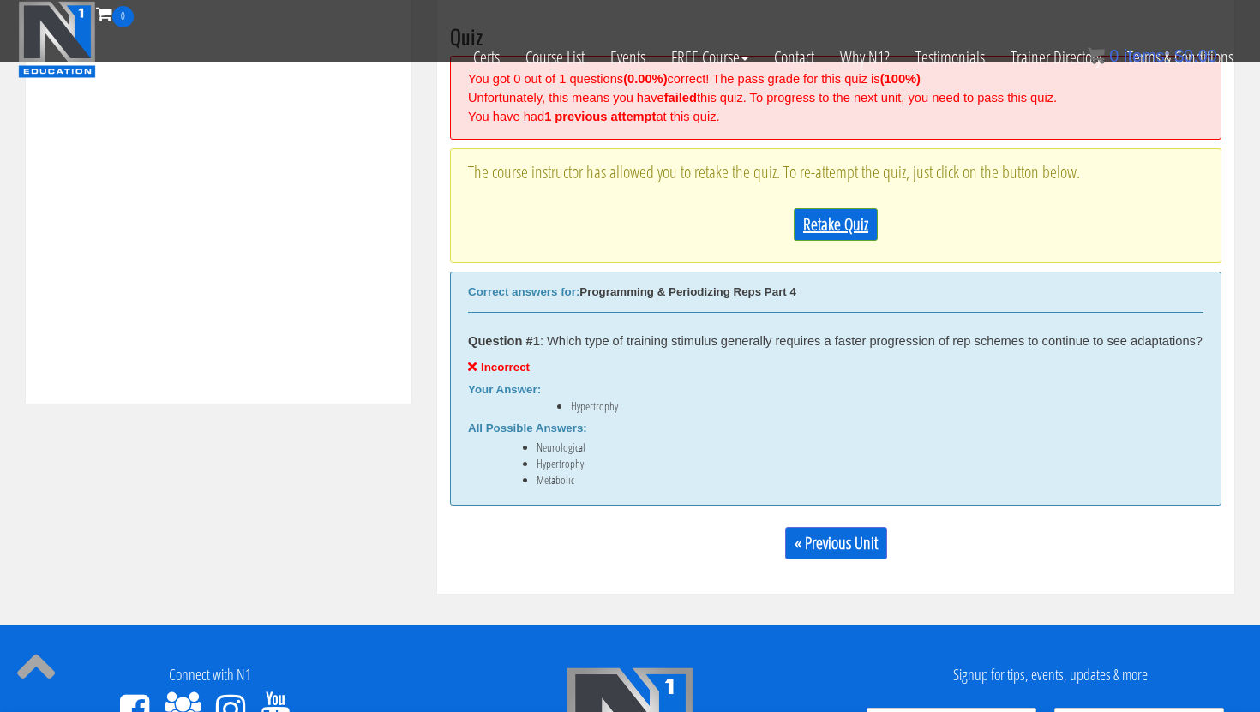
click at [839, 234] on link "Retake Quiz" at bounding box center [836, 224] width 84 height 33
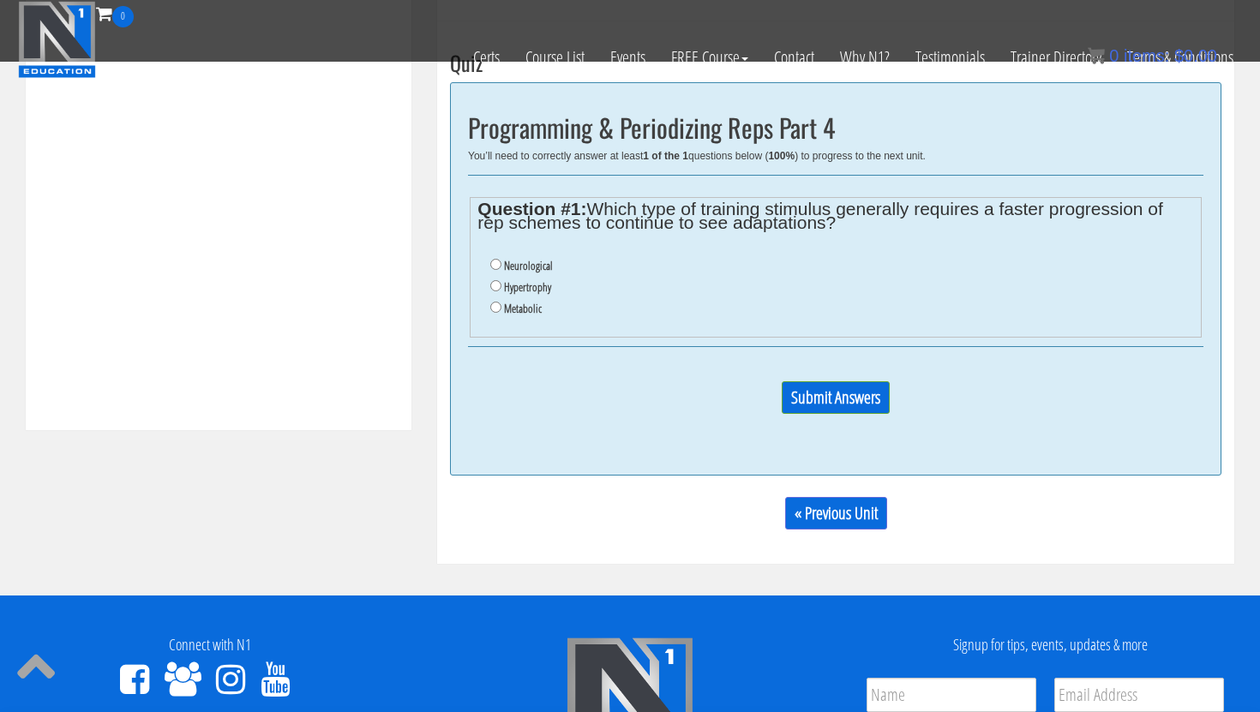
scroll to position [669, 0]
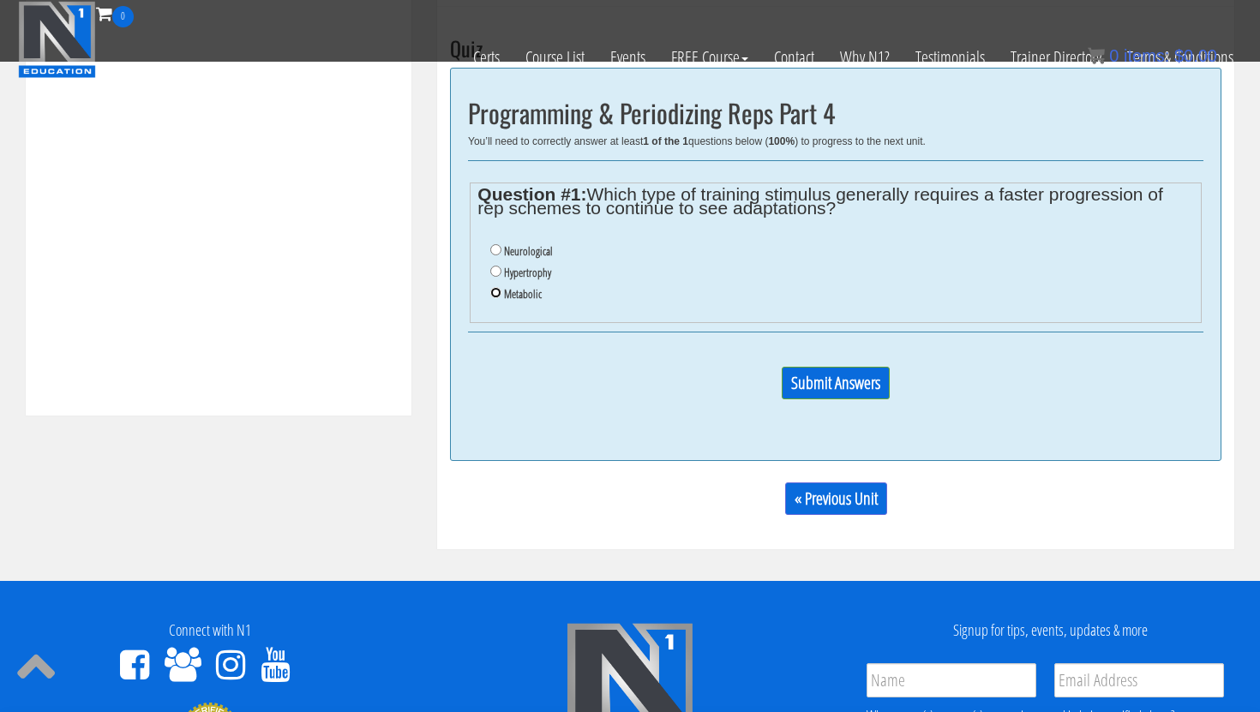
click at [490, 295] on input "Metabolic" at bounding box center [495, 292] width 11 height 11
radio input "true"
click at [833, 388] on input "Submit Answers" at bounding box center [836, 383] width 108 height 33
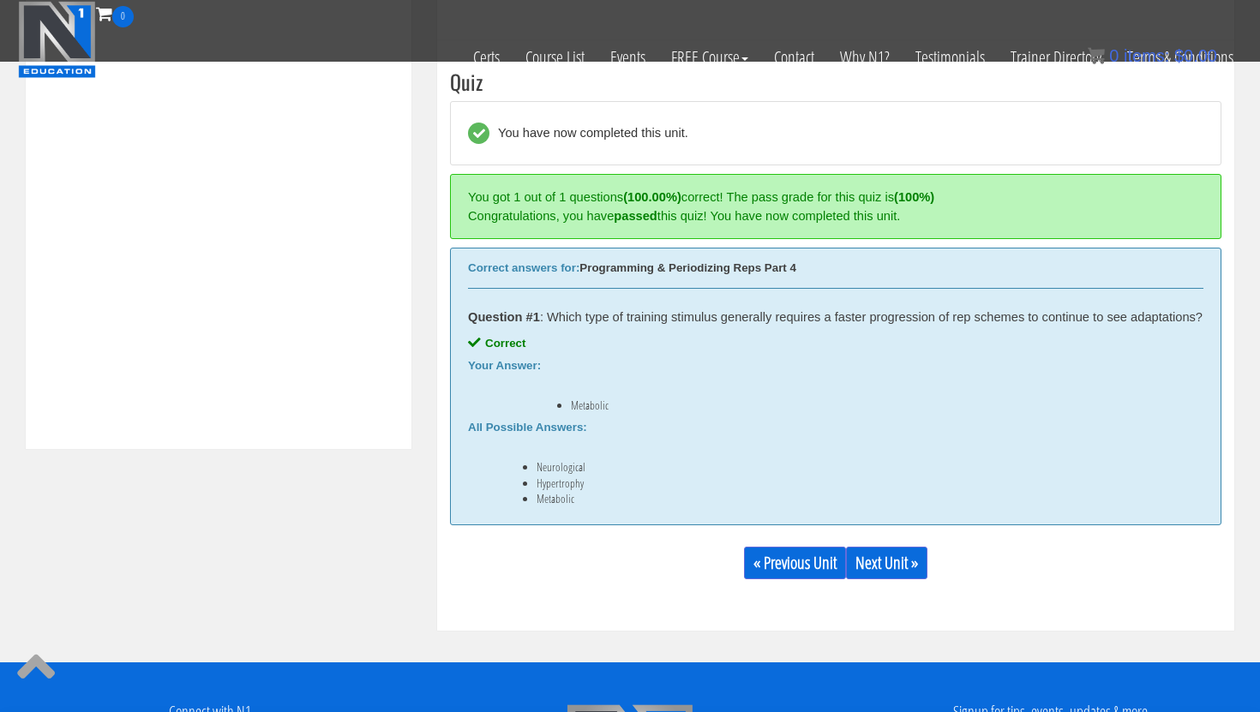
scroll to position [623, 0]
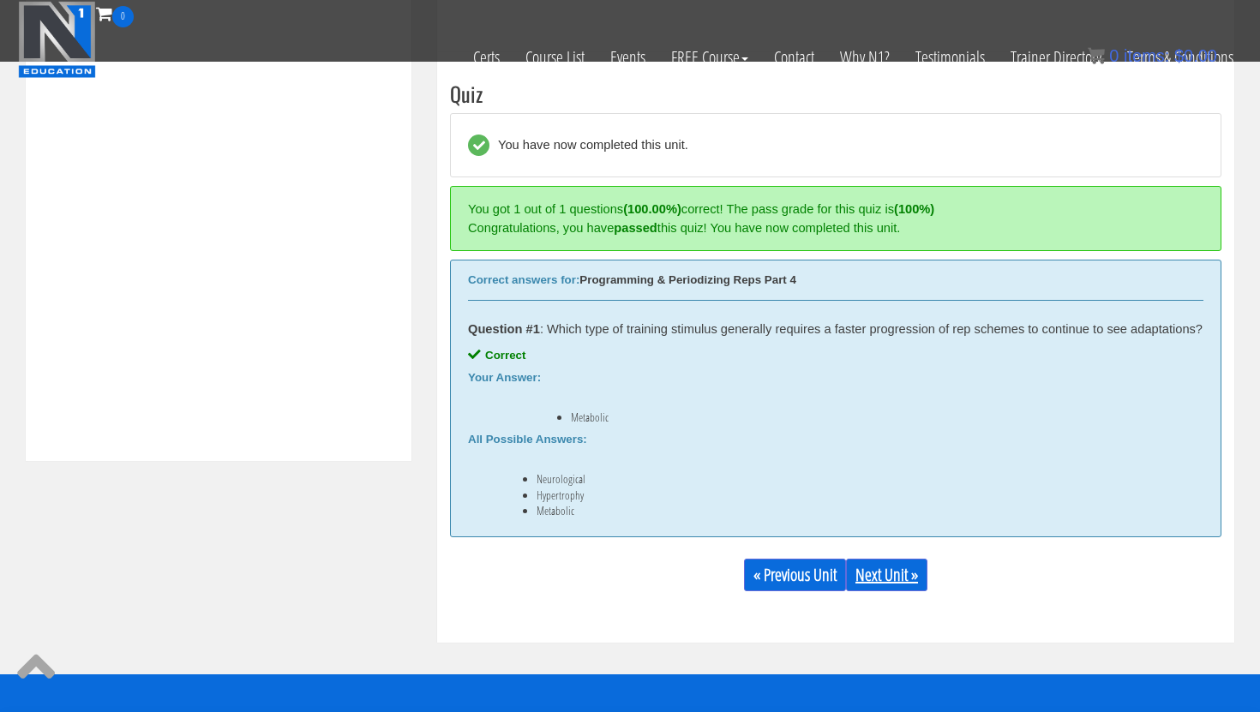
click at [891, 588] on link "Next Unit »" at bounding box center [886, 575] width 81 height 33
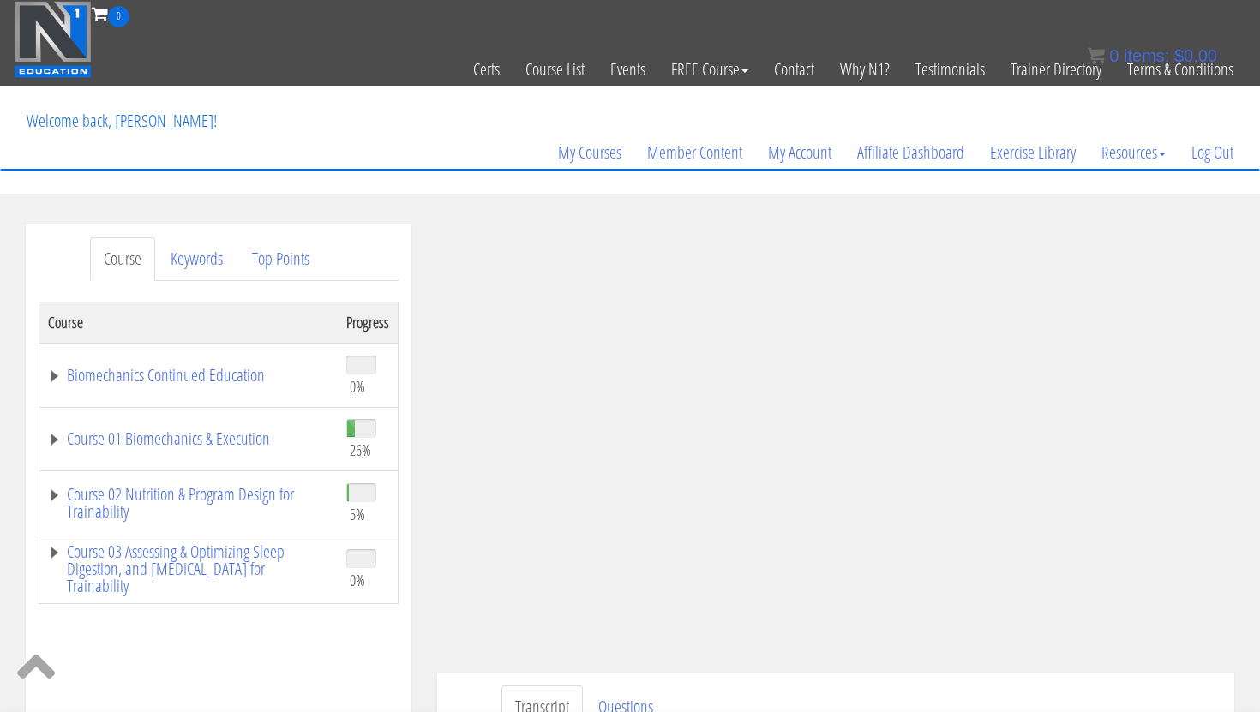
scroll to position [2, 0]
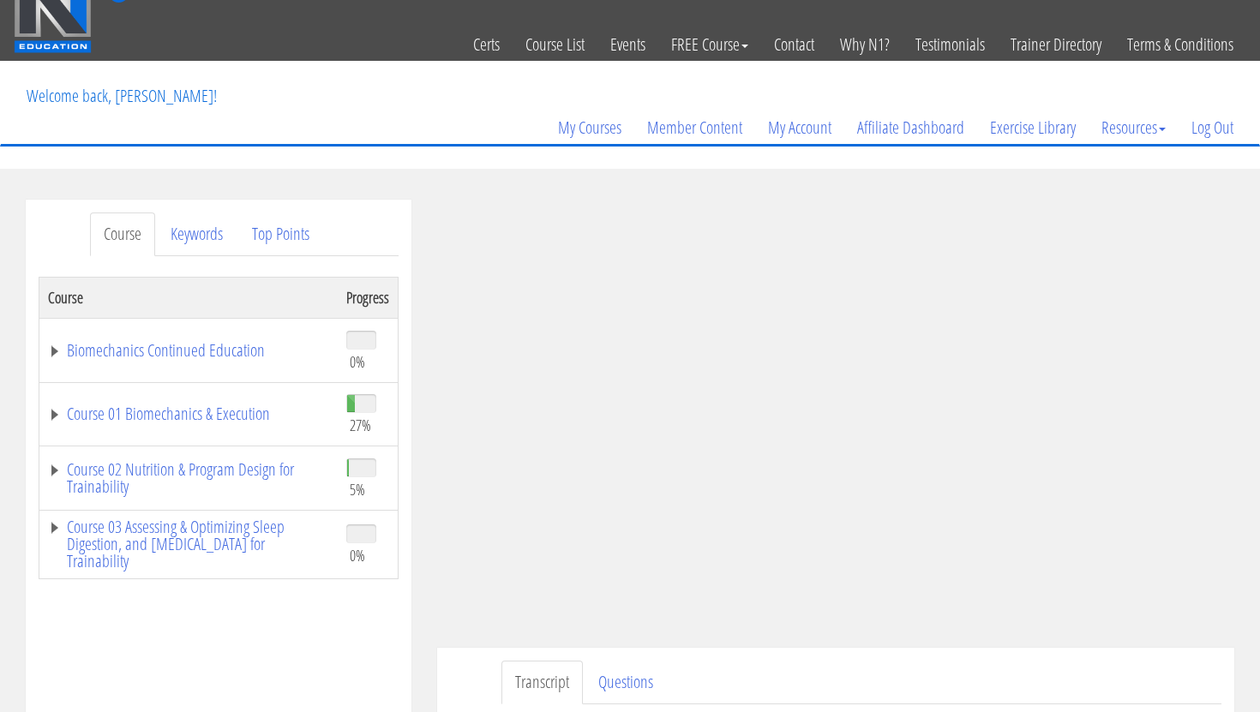
scroll to position [28, 0]
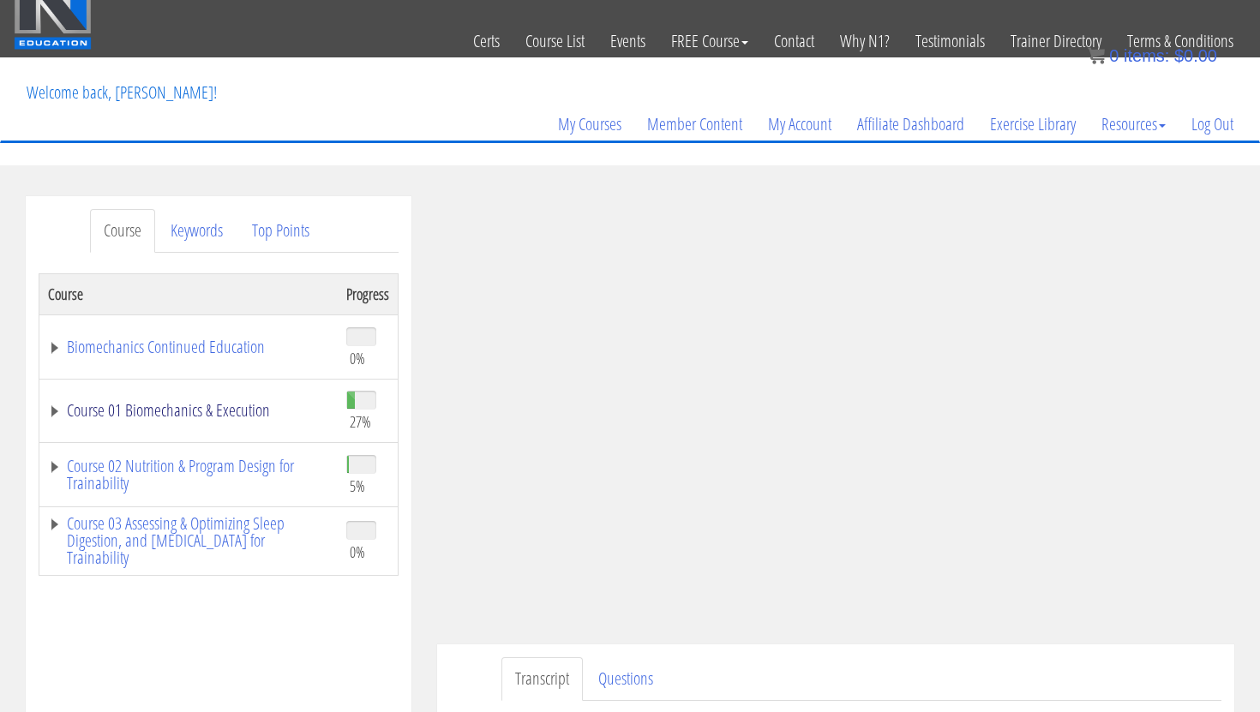
click at [226, 410] on link "Course 01 Biomechanics & Execution" at bounding box center [188, 410] width 281 height 17
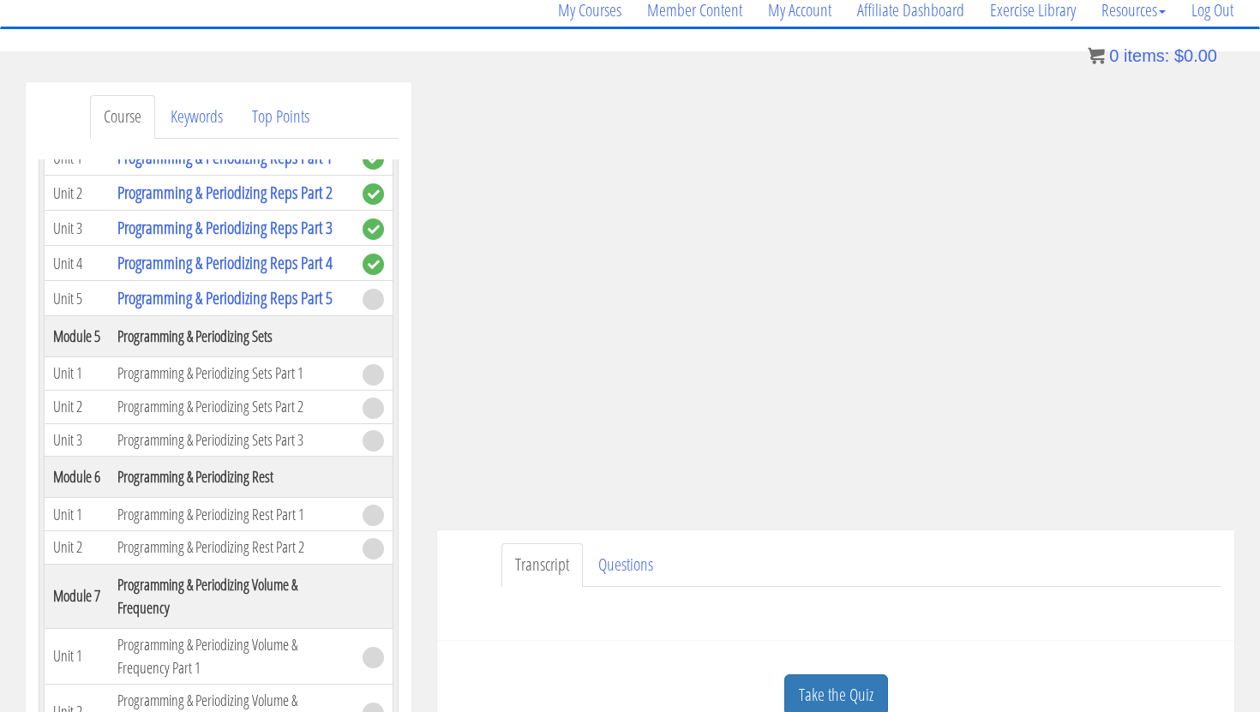
scroll to position [146, 0]
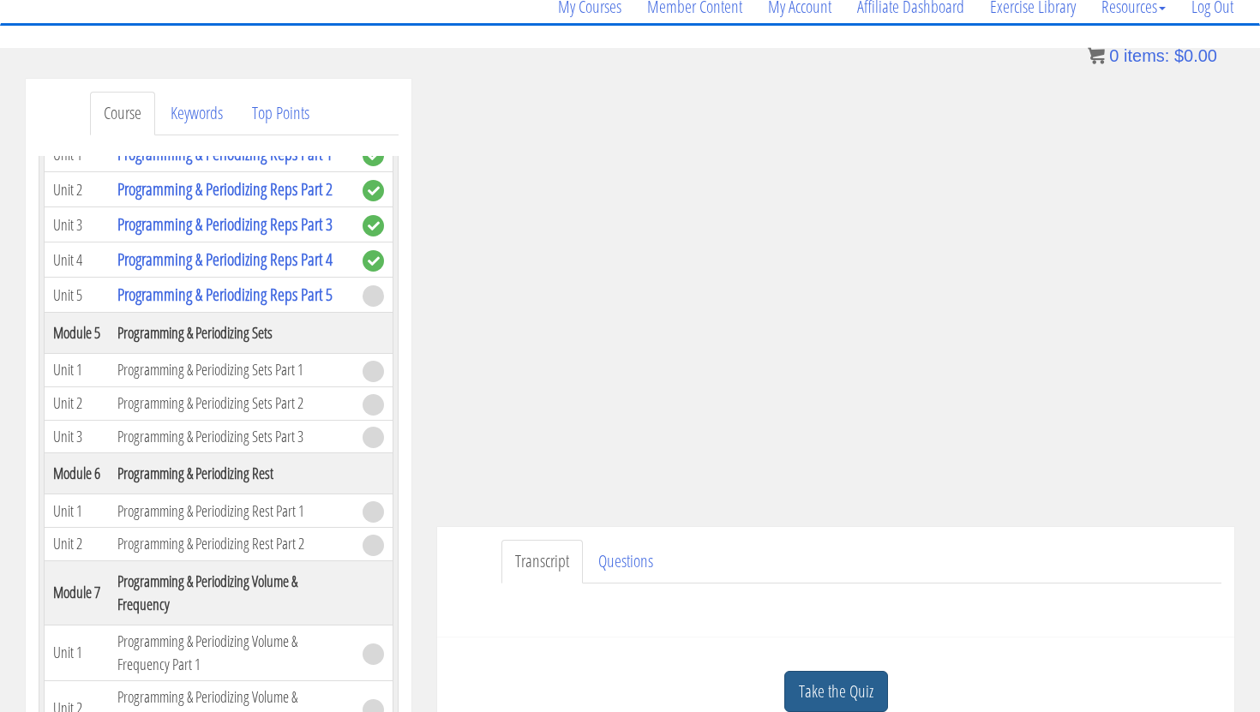
click at [842, 696] on link "Take the Quiz" at bounding box center [836, 692] width 104 height 42
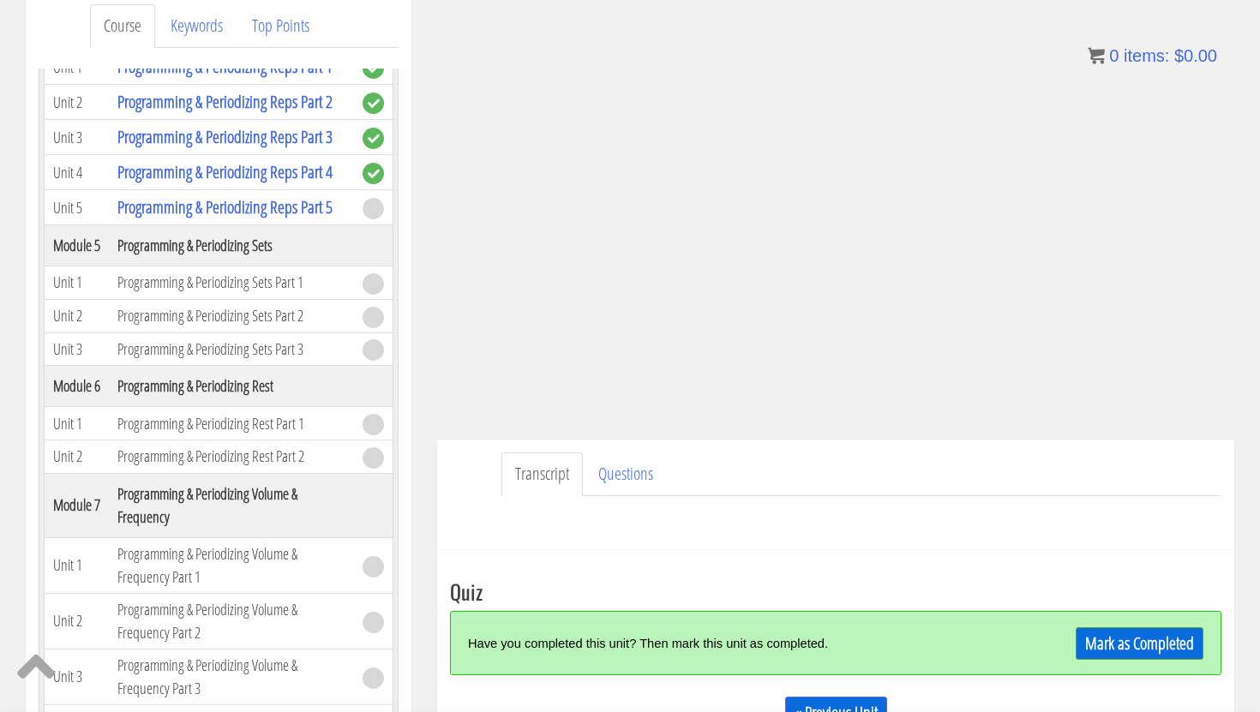
scroll to position [255, 0]
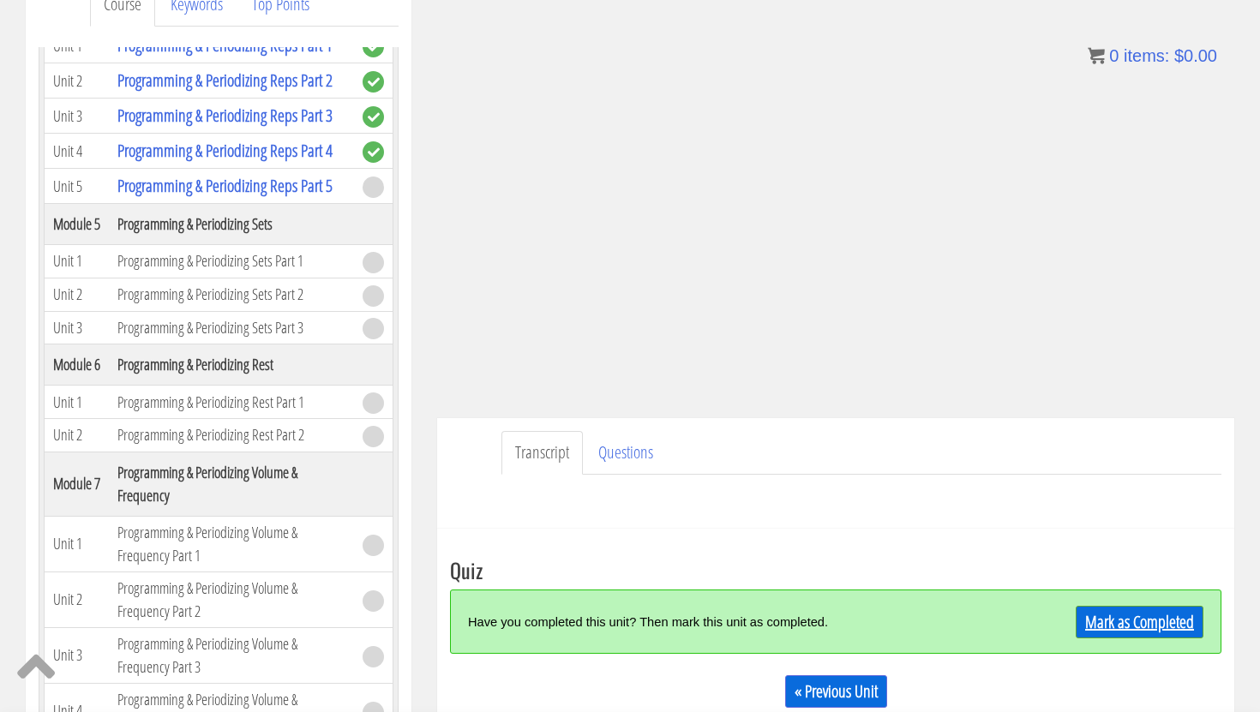
click at [1131, 626] on link "Mark as Completed" at bounding box center [1140, 622] width 128 height 33
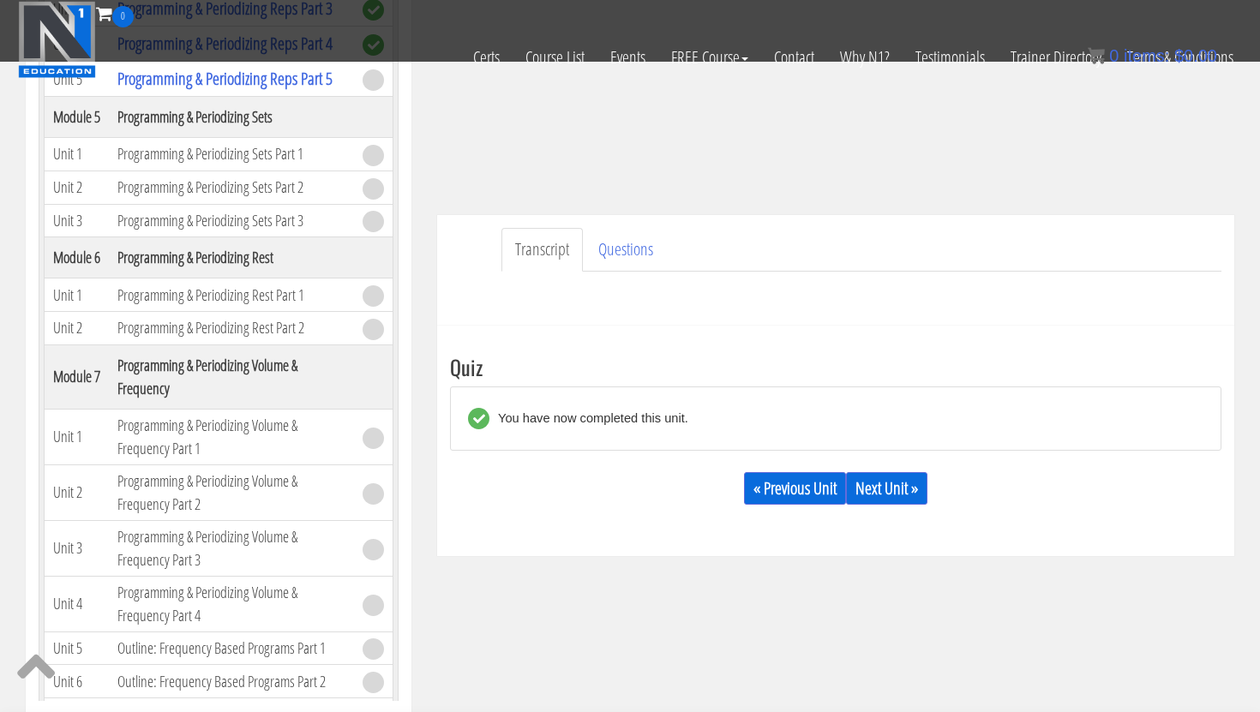
scroll to position [352, 0]
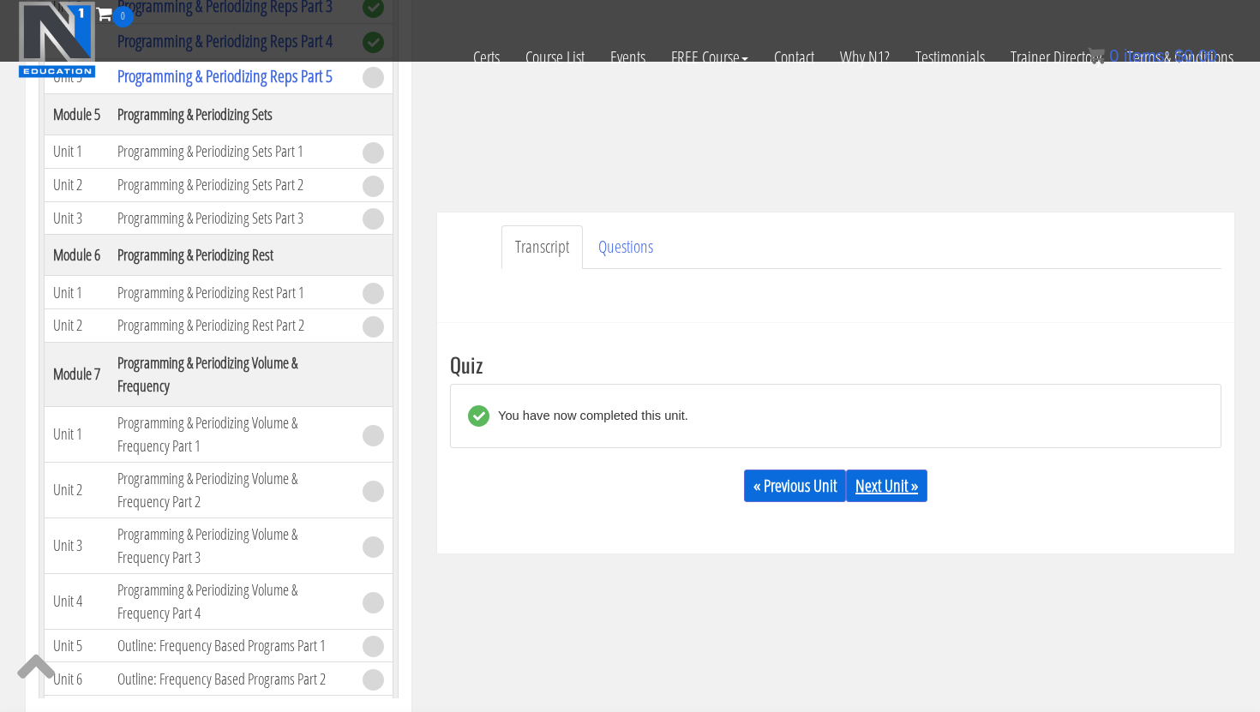
click at [905, 484] on link "Next Unit »" at bounding box center [886, 486] width 81 height 33
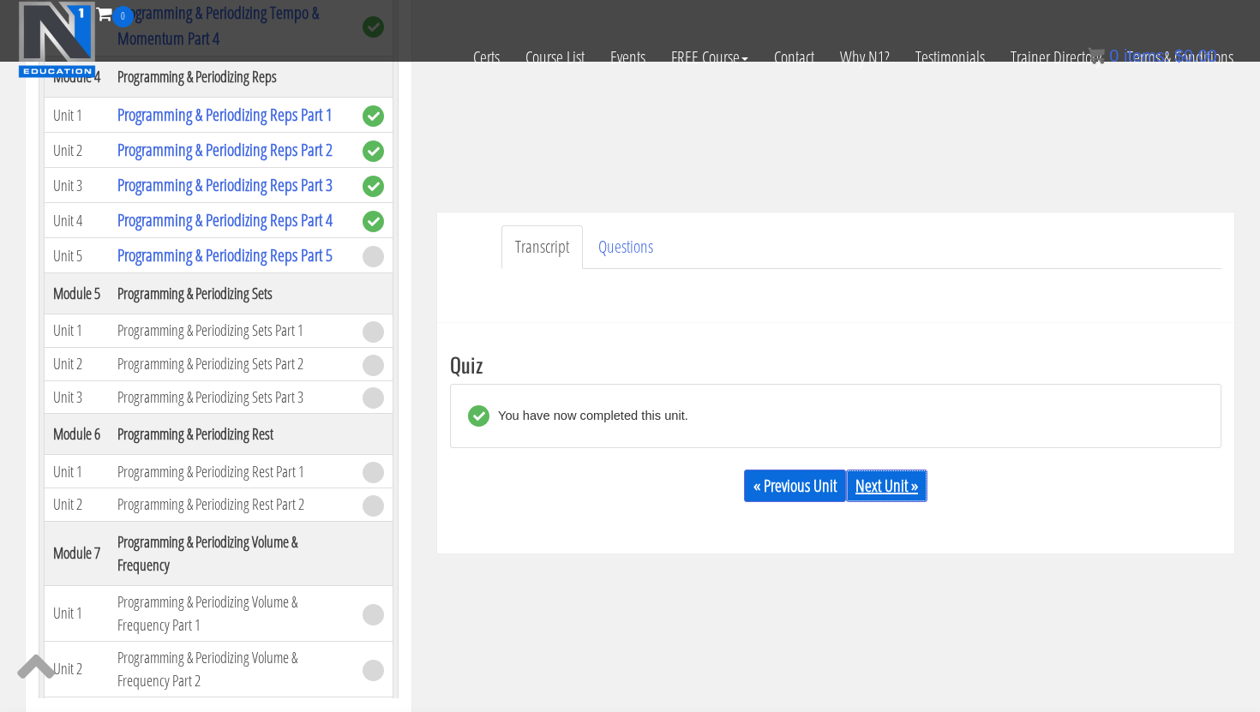
scroll to position [1259, 0]
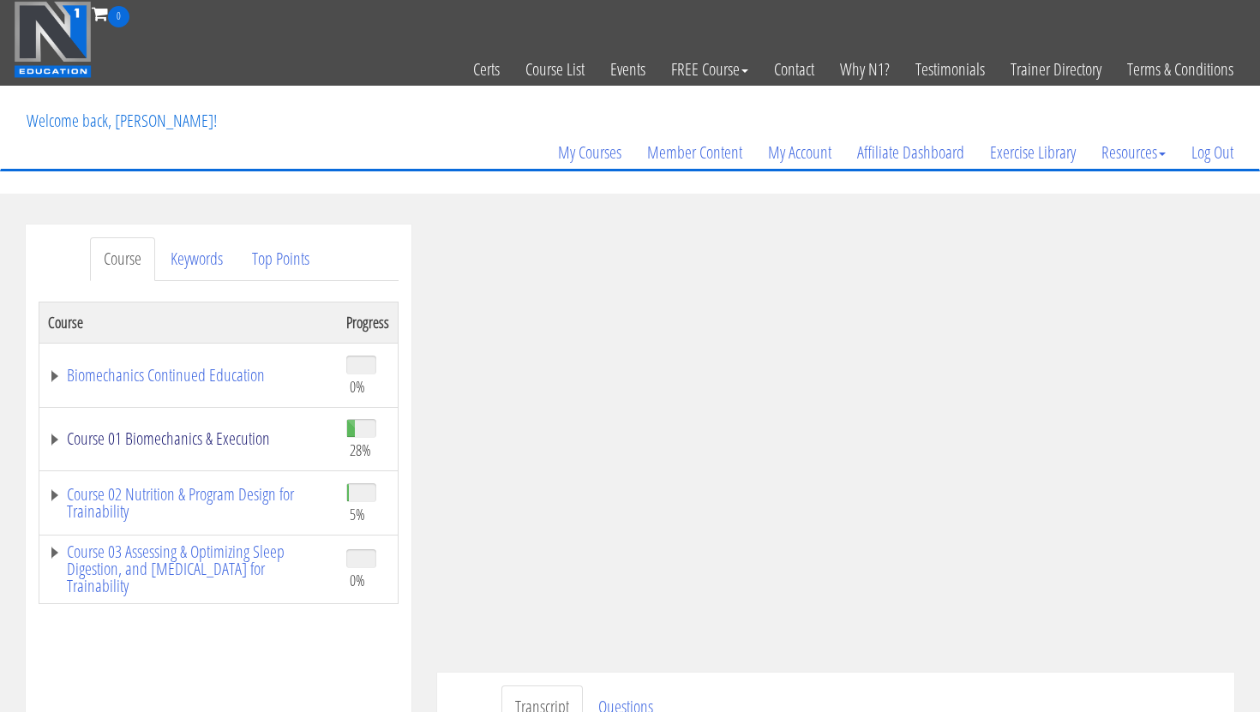
click at [261, 436] on link "Course 01 Biomechanics & Execution" at bounding box center [188, 438] width 281 height 17
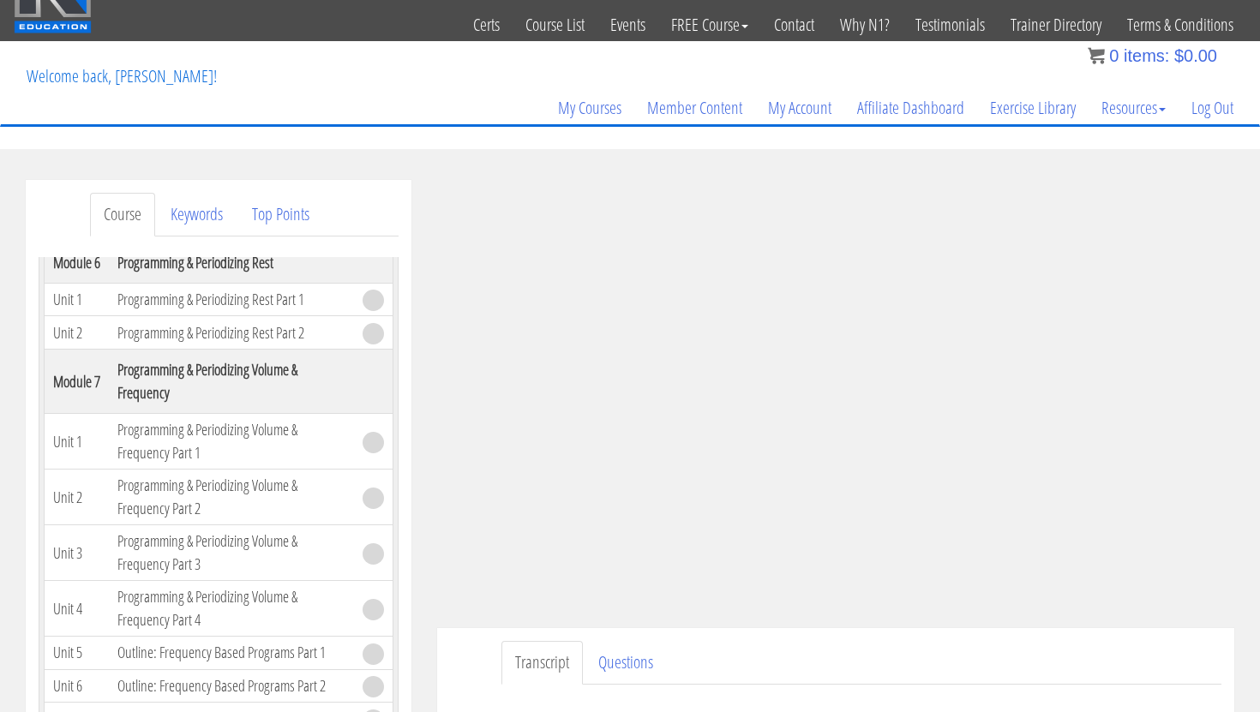
scroll to position [1848, 0]
